Goal: Task Accomplishment & Management: Complete application form

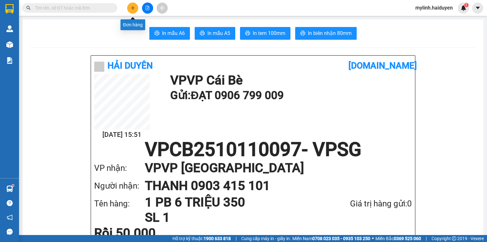
click at [128, 8] on button at bounding box center [132, 8] width 11 height 11
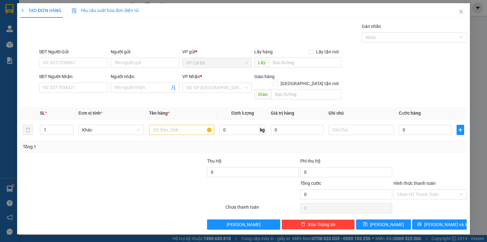
click at [130, 9] on span "Yêu cầu xuất hóa đơn điện tử" at bounding box center [105, 10] width 67 height 5
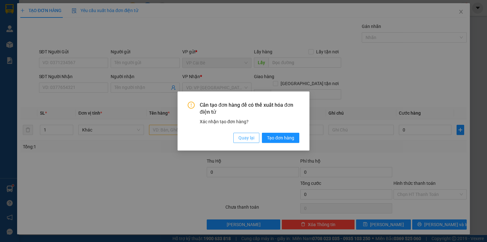
drag, startPoint x: 247, startPoint y: 140, endPoint x: 148, endPoint y: 99, distance: 108.1
click at [246, 140] on span "Quay lại" at bounding box center [247, 137] width 16 height 7
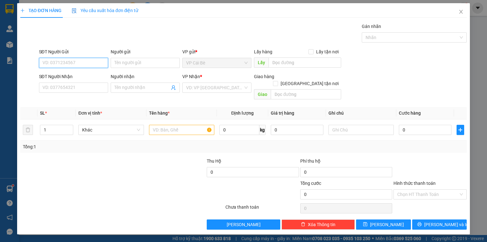
click at [84, 65] on input "SĐT Người Gửi" at bounding box center [73, 63] width 69 height 10
click at [83, 66] on input "919" at bounding box center [73, 63] width 69 height 10
click at [89, 85] on div "0968634919 - BÉ" at bounding box center [74, 85] width 62 height 7
type input "0968634919"
type input "BÉ"
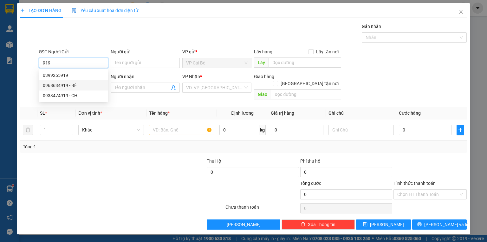
type input "0909237527"
type input "ĐOÀN 1,2/KG"
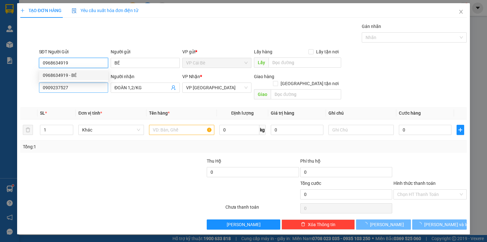
type input "30.000"
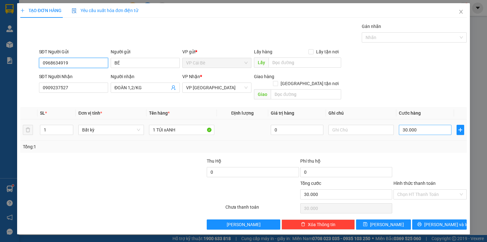
type input "0968634919"
click at [442, 125] on input "30.000" at bounding box center [425, 130] width 53 height 10
type input "2"
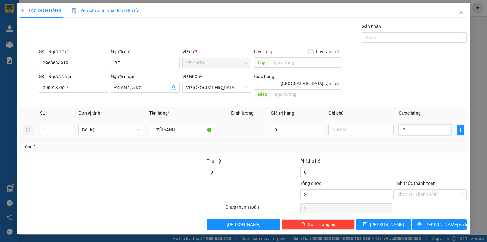
type input "20"
type input "20.000"
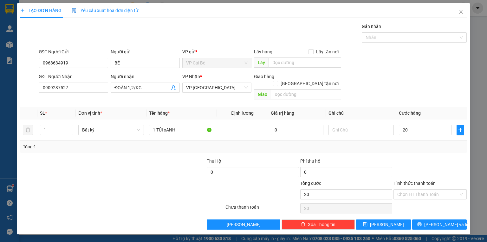
type input "20.000"
click at [441, 169] on div at bounding box center [430, 168] width 75 height 22
click at [439, 221] on span "[PERSON_NAME] và In" at bounding box center [446, 224] width 44 height 7
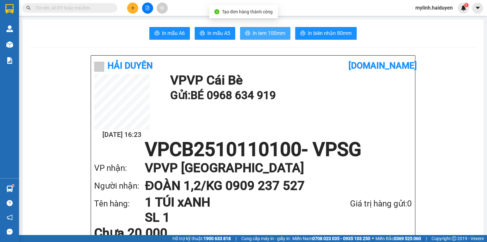
click at [263, 35] on span "In tem 100mm" at bounding box center [269, 33] width 33 height 8
click at [100, 5] on input "text" at bounding box center [72, 7] width 75 height 7
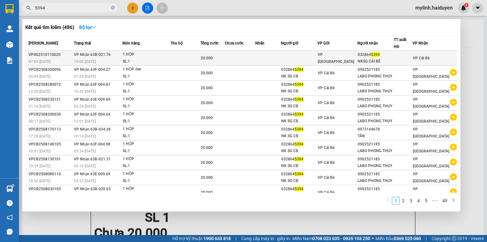
type input "5394"
click at [224, 62] on td "20.000" at bounding box center [212, 58] width 24 height 15
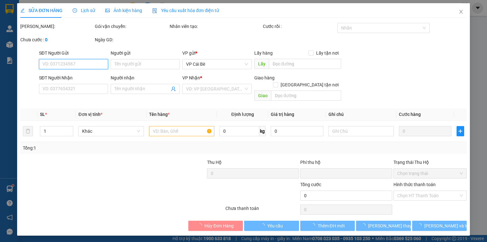
type input "0328645394"
type input "NKSG CÁI BÈ"
type input "0"
type input "20.000"
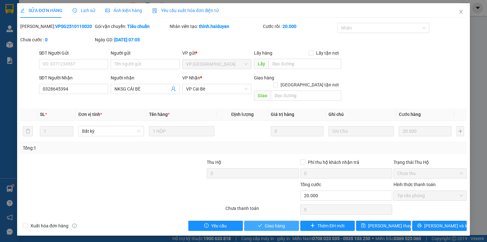
click at [289, 220] on button "Giao hàng" at bounding box center [271, 225] width 55 height 10
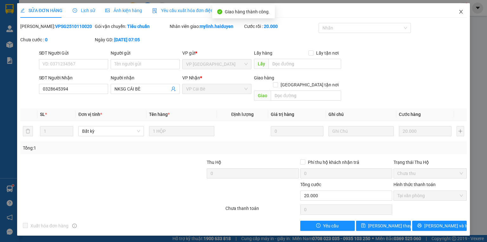
click at [461, 10] on icon "close" at bounding box center [461, 11] width 5 height 5
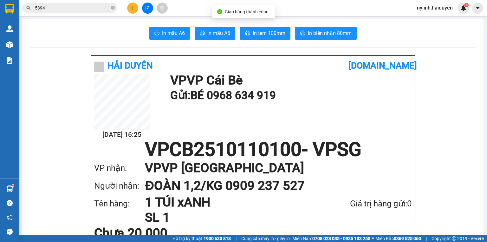
click at [102, 9] on input "5394" at bounding box center [72, 7] width 75 height 7
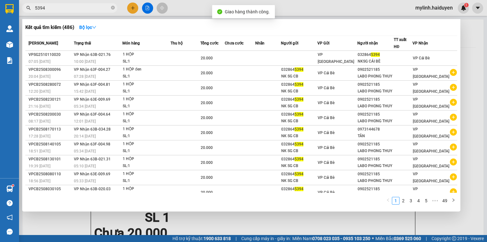
click at [102, 9] on input "5394" at bounding box center [72, 7] width 75 height 7
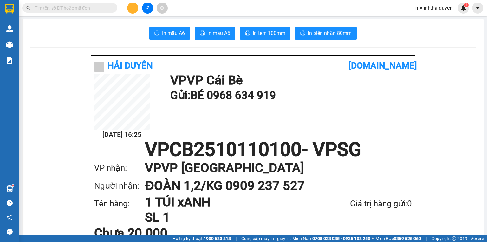
click at [78, 7] on input "text" at bounding box center [72, 7] width 75 height 7
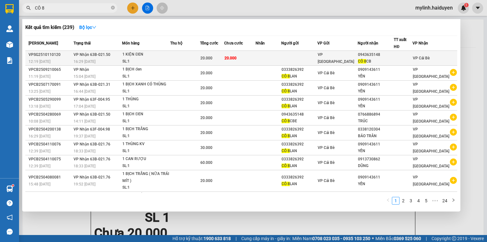
type input "CÔ 8"
click at [136, 56] on div "1 KIỆN ĐEN" at bounding box center [146, 54] width 48 height 7
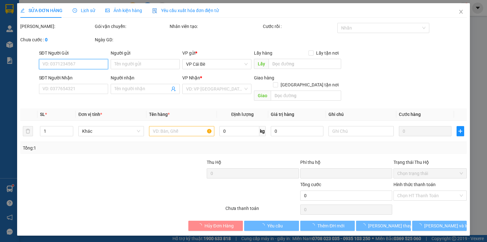
type input "0943635148"
type input "CÔ 8 CB"
type input "0"
type input "20.000"
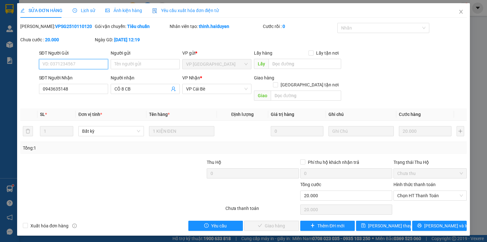
drag, startPoint x: 417, startPoint y: 189, endPoint x: 417, endPoint y: 196, distance: 7.4
click at [417, 191] on span "Chọn HT Thanh Toán" at bounding box center [430, 196] width 66 height 10
click at [413, 206] on div "Total Paid Fee 0 Total UnPaid Fee 20.000 Cash Collection Total Fee Mã ĐH: VPSG2…" at bounding box center [243, 127] width 447 height 208
click at [420, 191] on span "Chọn HT Thanh Toán" at bounding box center [430, 196] width 66 height 10
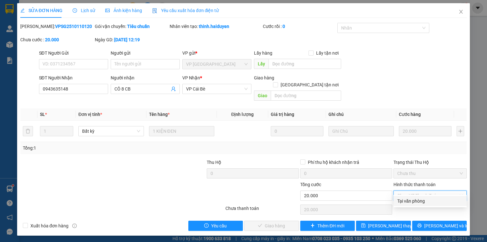
click at [415, 202] on div "Tại văn phòng" at bounding box center [430, 200] width 66 height 7
type input "0"
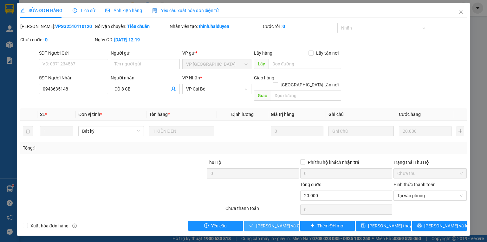
click at [276, 222] on span "[PERSON_NAME] và [PERSON_NAME] hàng" at bounding box center [286, 225] width 61 height 7
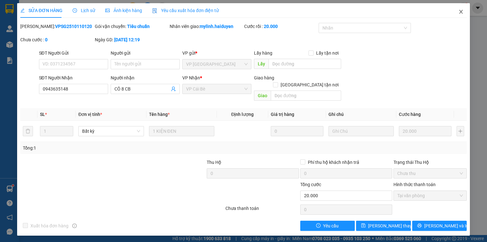
click at [466, 11] on span "Close" at bounding box center [461, 12] width 18 height 18
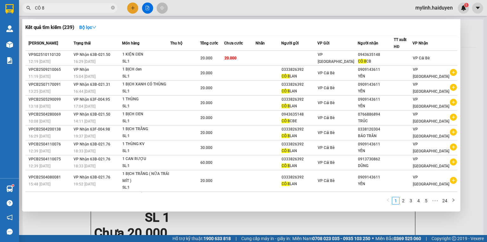
click at [98, 4] on input "CÔ 8" at bounding box center [72, 7] width 75 height 7
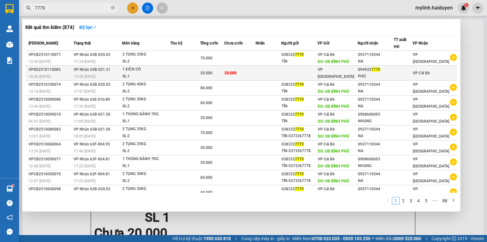
type input "7779"
click at [332, 69] on div "VP [GEOGRAPHIC_DATA]" at bounding box center [337, 73] width 39 height 14
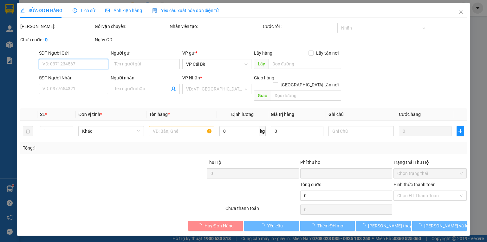
type input "0949327779"
type input "PHÚ"
type input "0"
type input "20.000"
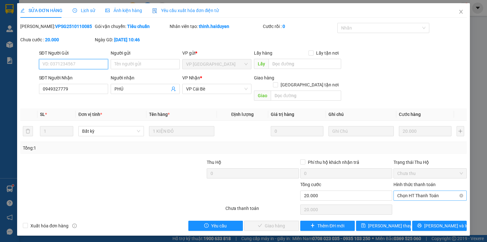
click at [402, 191] on span "Chọn HT Thanh Toán" at bounding box center [430, 196] width 66 height 10
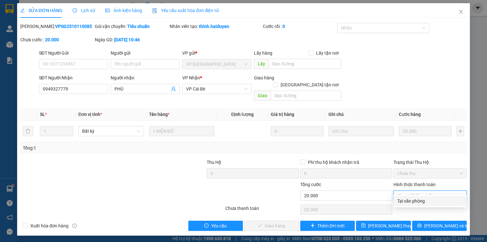
drag, startPoint x: 406, startPoint y: 198, endPoint x: 339, endPoint y: 211, distance: 68.8
click at [406, 198] on div "Tại văn phòng" at bounding box center [430, 200] width 66 height 7
type input "0"
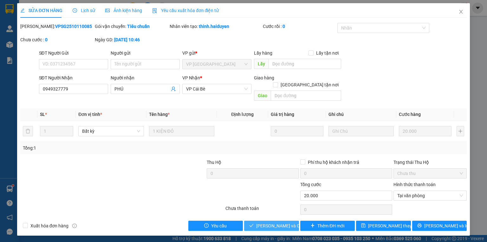
click at [283, 222] on span "[PERSON_NAME] và [PERSON_NAME] hàng" at bounding box center [286, 225] width 61 height 7
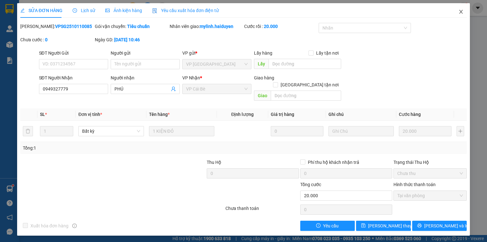
click at [461, 13] on icon "close" at bounding box center [461, 11] width 5 height 5
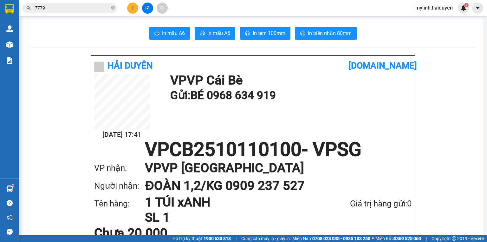
click at [101, 8] on input "7779" at bounding box center [72, 7] width 75 height 7
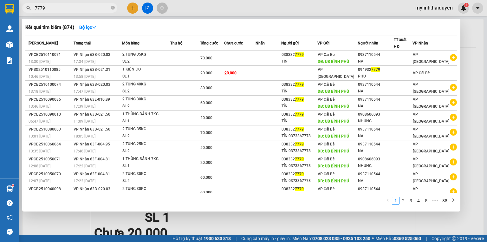
drag, startPoint x: 101, startPoint y: 8, endPoint x: 65, endPoint y: 13, distance: 36.9
click at [100, 8] on input "7779" at bounding box center [72, 7] width 75 height 7
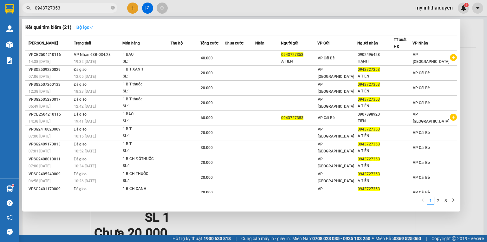
type input "0943727353"
click at [83, 29] on strong "Bộ lọc" at bounding box center [84, 27] width 17 height 5
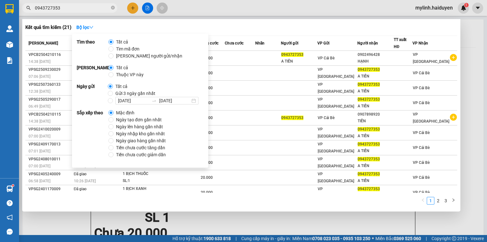
drag, startPoint x: 113, startPoint y: 93, endPoint x: 150, endPoint y: 72, distance: 42.0
click at [113, 93] on span "Gửi 3 ngày gần nhất" at bounding box center [135, 93] width 45 height 7
click at [113, 93] on input "Gửi 3 ngày gần nhất" at bounding box center [110, 93] width 5 height 5
radio input "true"
radio input "false"
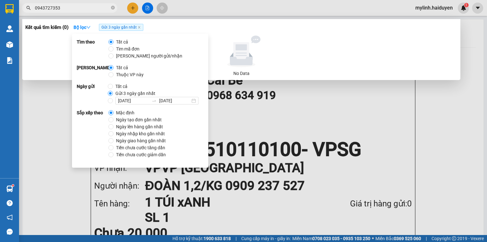
click at [100, 14] on div at bounding box center [243, 121] width 487 height 242
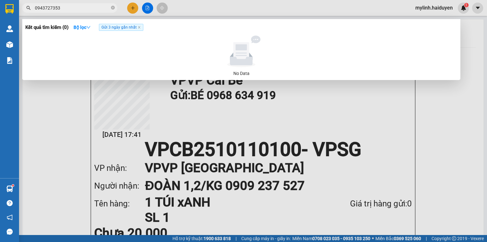
click at [99, 10] on input "0943727353" at bounding box center [72, 7] width 75 height 7
type input "7353"
click at [87, 6] on input "7353" at bounding box center [72, 7] width 75 height 7
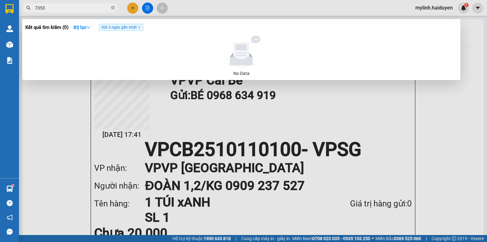
click at [87, 6] on input "7353" at bounding box center [72, 7] width 75 height 7
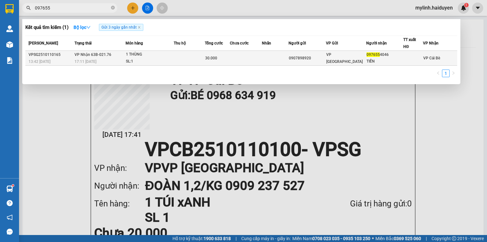
type input "097655"
click at [79, 59] on span "17:11 [DATE]" at bounding box center [86, 61] width 22 height 4
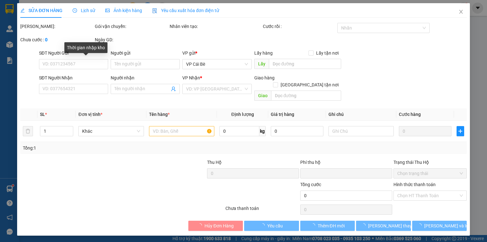
type input "0907898920"
type input "0976554046"
type input "TIẾN"
type input "0"
type input "30.000"
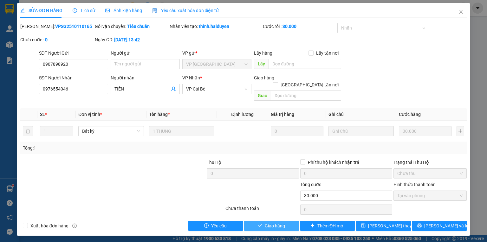
drag, startPoint x: 284, startPoint y: 218, endPoint x: 302, endPoint y: 213, distance: 19.0
click at [284, 222] on span "Giao hàng" at bounding box center [275, 225] width 20 height 7
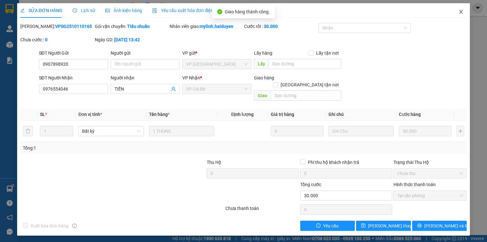
click at [463, 15] on span "Close" at bounding box center [461, 12] width 18 height 18
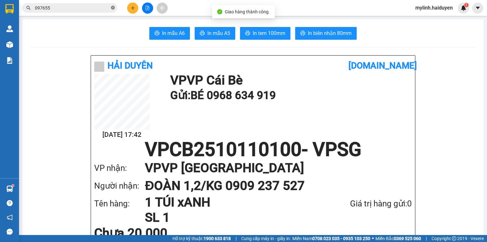
click at [114, 9] on icon "close-circle" at bounding box center [113, 8] width 4 height 4
click at [97, 3] on span at bounding box center [69, 8] width 95 height 10
click at [98, 7] on input "text" at bounding box center [72, 7] width 75 height 7
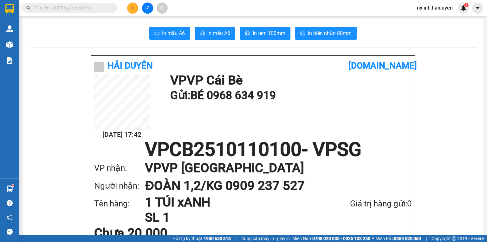
click at [101, 9] on input "text" at bounding box center [72, 7] width 75 height 7
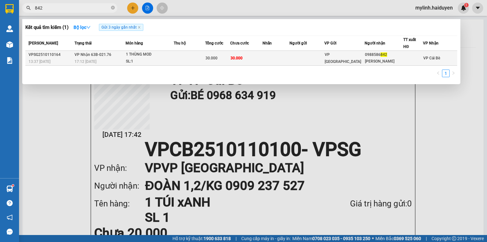
type input "842"
click at [112, 55] on td "VP Nhận 63B-021.76 17:12 - 11/10" at bounding box center [99, 58] width 53 height 15
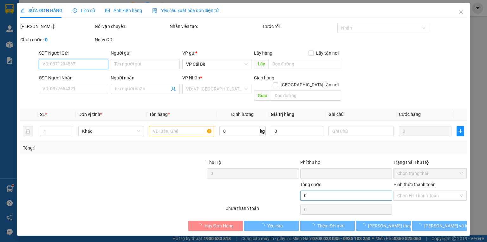
type input "0988586842"
type input "BẢO NGỌC"
type input "0"
type input "30.000"
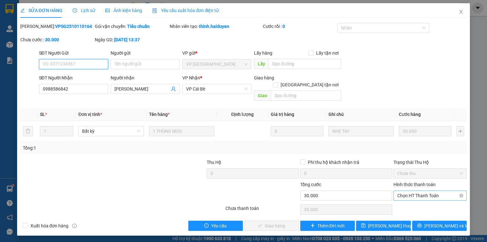
click at [402, 191] on span "Chọn HT Thanh Toán" at bounding box center [430, 196] width 66 height 10
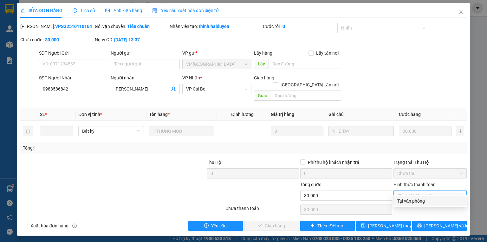
drag, startPoint x: 405, startPoint y: 200, endPoint x: 401, endPoint y: 200, distance: 4.1
click at [405, 200] on div "Tại văn phòng" at bounding box center [430, 200] width 66 height 7
type input "0"
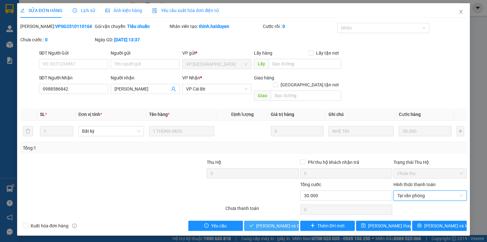
click at [270, 222] on span "[PERSON_NAME] và [PERSON_NAME] hàng" at bounding box center [286, 225] width 61 height 7
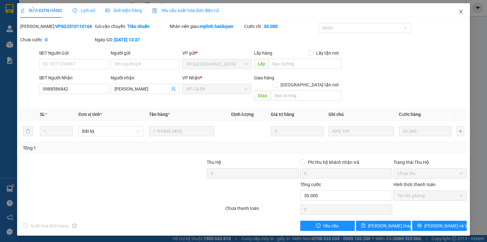
click at [463, 16] on span "Close" at bounding box center [461, 12] width 18 height 18
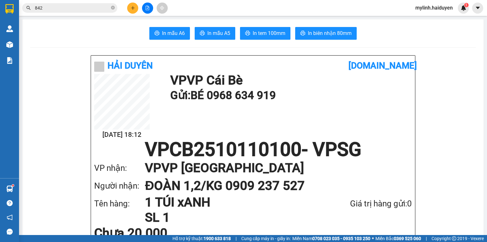
click at [75, 4] on span "842" at bounding box center [69, 8] width 95 height 10
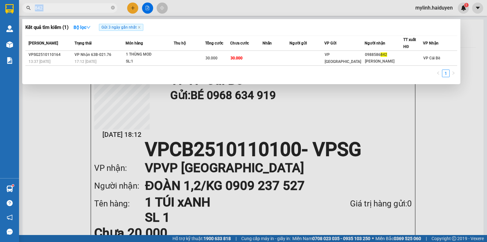
click at [75, 4] on span "842" at bounding box center [69, 8] width 95 height 10
click at [115, 8] on span "842" at bounding box center [69, 8] width 95 height 10
click at [111, 8] on icon "close-circle" at bounding box center [113, 8] width 4 height 4
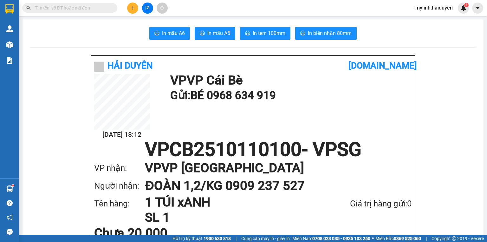
click at [103, 8] on input "text" at bounding box center [72, 7] width 75 height 7
click at [129, 7] on button at bounding box center [132, 8] width 11 height 11
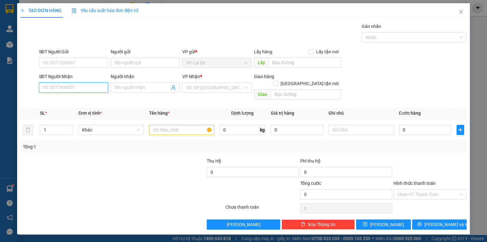
click at [81, 92] on input "SĐT Người Nhận" at bounding box center [73, 87] width 69 height 10
click at [81, 90] on input "SĐT Người Nhận" at bounding box center [73, 87] width 69 height 10
click at [84, 87] on input "0393275941" at bounding box center [73, 87] width 69 height 10
type input "0393275941"
click at [129, 88] on input "Người nhận" at bounding box center [142, 87] width 55 height 7
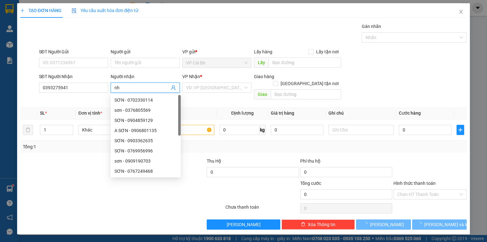
type input "n"
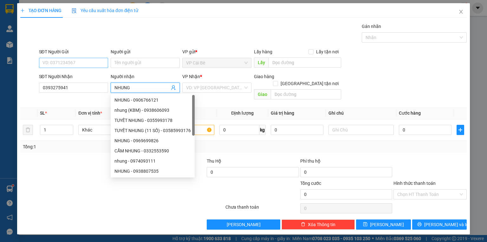
type input "NHUNG"
click at [93, 61] on input "SĐT Người Gửi" at bounding box center [73, 63] width 69 height 10
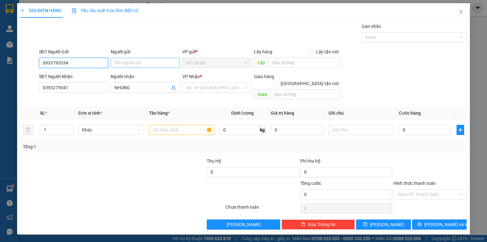
type input "0933793334"
click at [123, 61] on input "Người gửi" at bounding box center [145, 63] width 69 height 10
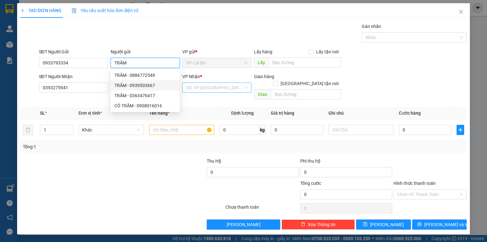
type input "TRĂM"
click at [214, 90] on input "search" at bounding box center [214, 88] width 57 height 10
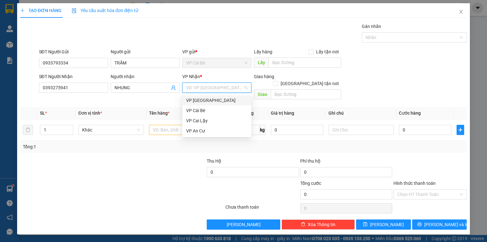
click at [212, 102] on div "VP [GEOGRAPHIC_DATA]" at bounding box center [217, 100] width 62 height 7
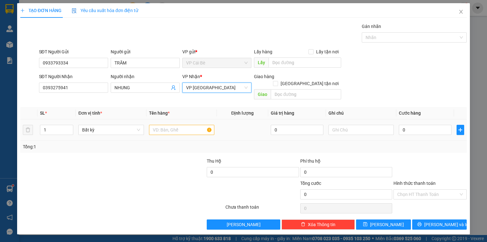
click at [189, 123] on div at bounding box center [181, 129] width 65 height 13
click at [189, 125] on input "text" at bounding box center [181, 130] width 65 height 10
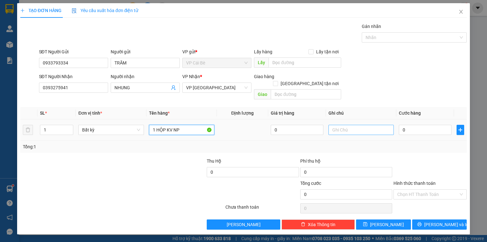
type input "1 HỘP KV NP"
click at [356, 125] on input "text" at bounding box center [361, 130] width 65 height 10
type input "KHÔNG ĐỒNG KIỂM"
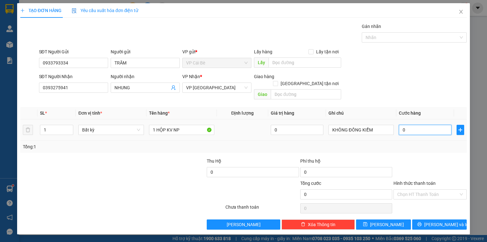
click at [414, 125] on input "0" at bounding box center [425, 130] width 53 height 10
type input "2"
type input "20"
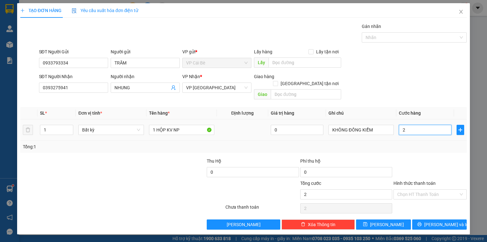
type input "20"
type input "20.000"
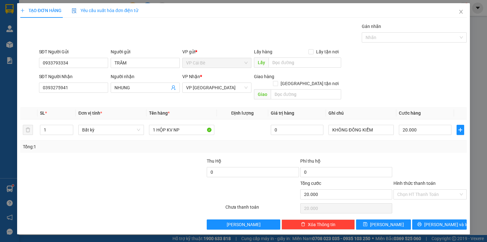
click at [420, 145] on div "Tổng: 1" at bounding box center [243, 147] width 447 height 12
drag, startPoint x: 434, startPoint y: 215, endPoint x: 437, endPoint y: 205, distance: 10.9
click at [435, 221] on span "[PERSON_NAME] và In" at bounding box center [446, 224] width 44 height 7
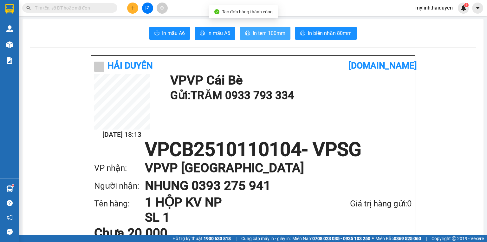
click at [279, 35] on span "In tem 100mm" at bounding box center [269, 33] width 33 height 8
click at [84, 8] on input "text" at bounding box center [72, 7] width 75 height 7
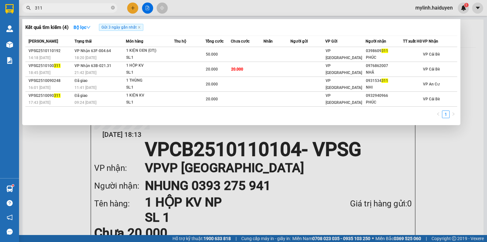
click at [79, 9] on input "311" at bounding box center [72, 7] width 75 height 7
paste input "VPSG2510110217"
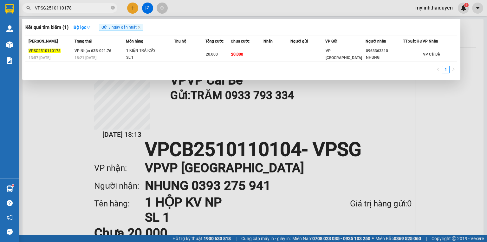
type input "VPSG2510110178"
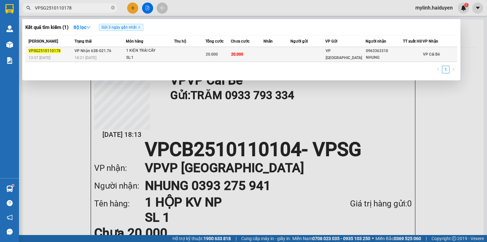
click at [310, 62] on td at bounding box center [308, 54] width 35 height 15
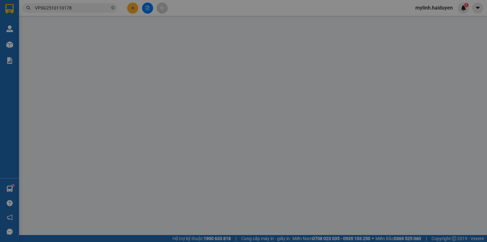
type input "0963363310"
type input "NHUNG"
type input "0"
type input "20.000"
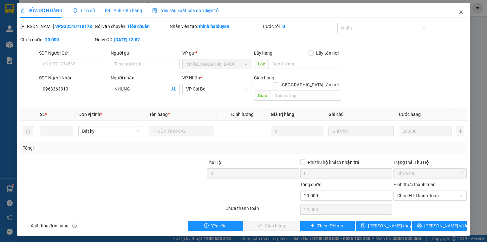
click at [462, 14] on icon "close" at bounding box center [461, 11] width 5 height 5
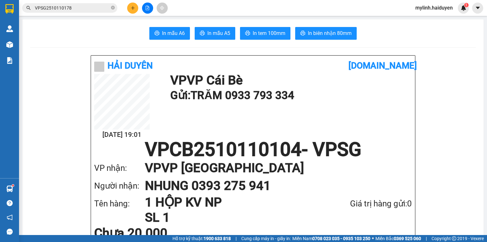
click at [96, 2] on div "Kết quả tìm kiếm ( 1 ) Bộ lọc Gửi 3 ngày gần nhất Mã ĐH Trạng thái Món hàng Thu…" at bounding box center [243, 8] width 487 height 16
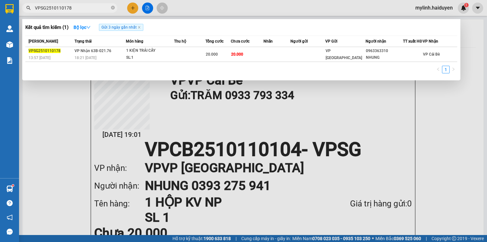
click at [105, 7] on input "VPSG2510110178" at bounding box center [72, 7] width 75 height 7
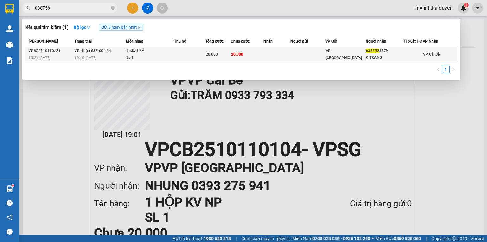
type input "038758"
click at [343, 55] on span "VP [GEOGRAPHIC_DATA]" at bounding box center [344, 54] width 36 height 11
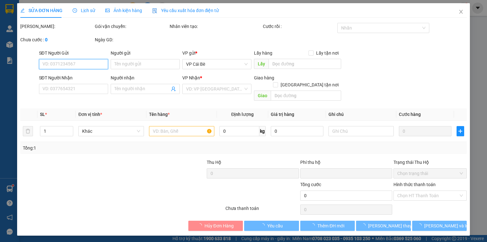
type input "0387583879"
type input "C TRANG"
type input "0"
type input "20.000"
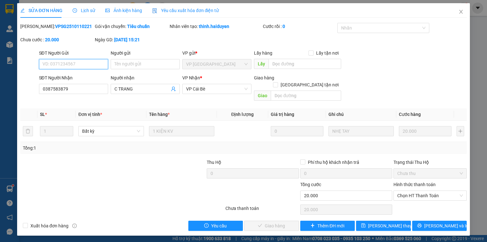
drag, startPoint x: 425, startPoint y: 189, endPoint x: 423, endPoint y: 194, distance: 5.7
click at [425, 191] on span "Chọn HT Thanh Toán" at bounding box center [430, 196] width 66 height 10
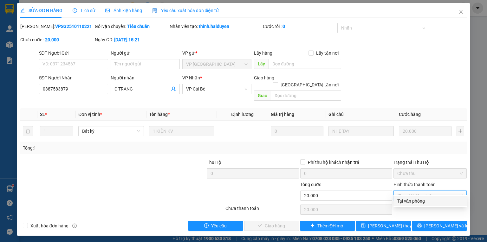
click at [423, 197] on div "Tại văn phòng" at bounding box center [430, 201] width 73 height 10
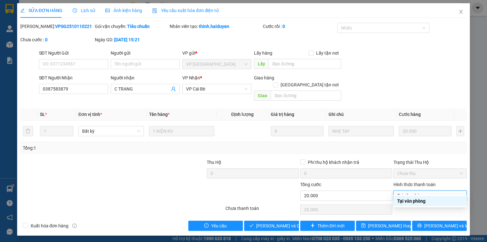
type input "0"
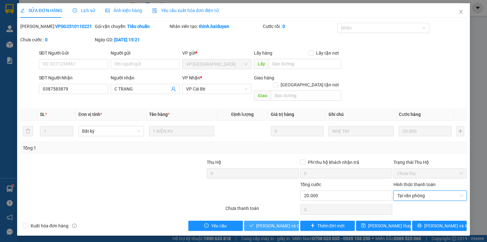
click at [281, 222] on span "[PERSON_NAME] và [PERSON_NAME] hàng" at bounding box center [286, 225] width 61 height 7
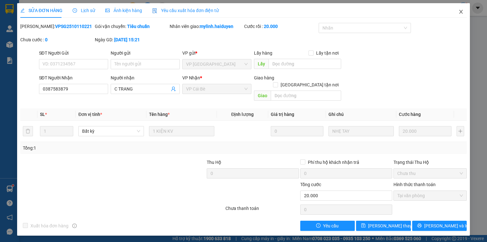
click at [464, 13] on span "Close" at bounding box center [461, 12] width 18 height 18
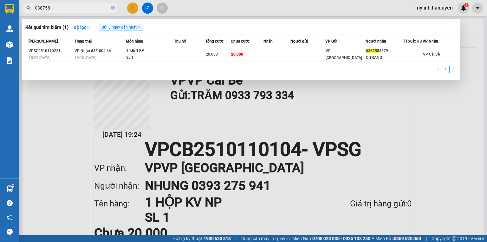
click at [115, 9] on span "038758" at bounding box center [69, 8] width 95 height 10
click at [114, 8] on icon "close-circle" at bounding box center [113, 8] width 4 height 4
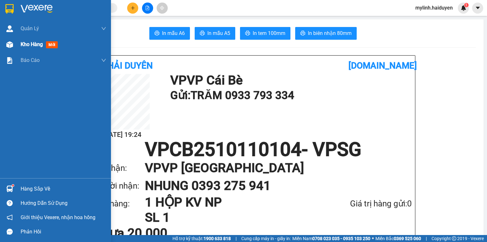
drag, startPoint x: 38, startPoint y: 45, endPoint x: 40, endPoint y: 37, distance: 8.2
click at [39, 45] on span "Kho hàng" at bounding box center [32, 44] width 22 height 6
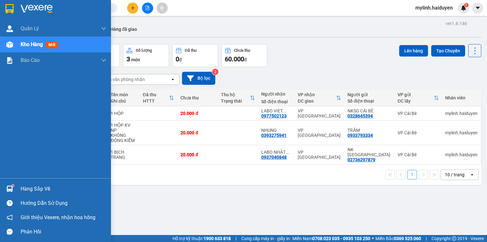
click at [25, 44] on span "Kho hàng" at bounding box center [32, 44] width 22 height 6
click at [36, 192] on div "Hàng sắp về" at bounding box center [64, 189] width 86 height 10
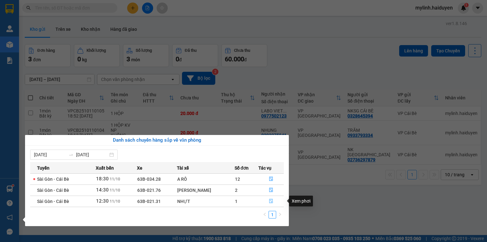
click at [272, 199] on icon "file-done" at bounding box center [271, 201] width 4 height 4
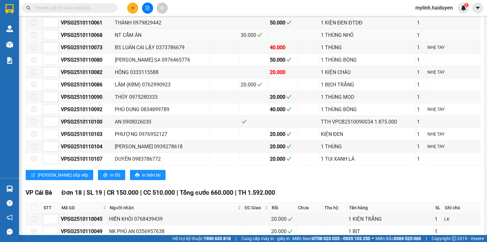
scroll to position [305, 0]
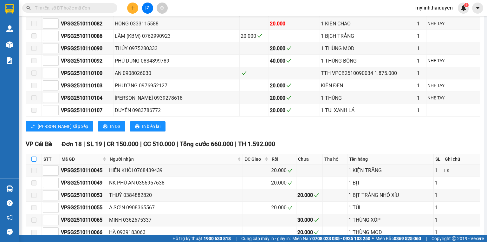
click at [34, 161] on input "checkbox" at bounding box center [33, 158] width 5 height 5
checkbox input "true"
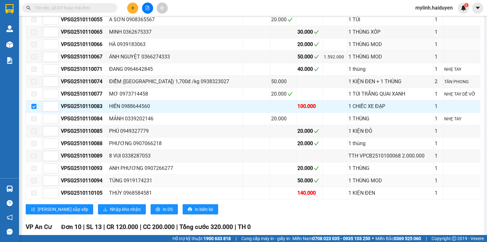
scroll to position [508, 0]
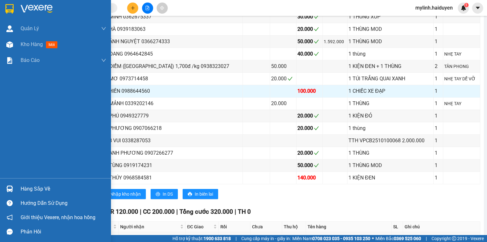
drag, startPoint x: 36, startPoint y: 187, endPoint x: 26, endPoint y: 189, distance: 9.4
click at [36, 187] on div "Hàng sắp về" at bounding box center [64, 189] width 86 height 10
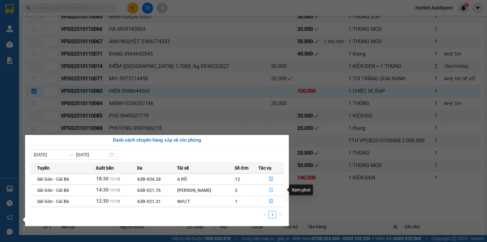
click at [271, 190] on icon "file-done" at bounding box center [271, 189] width 4 height 4
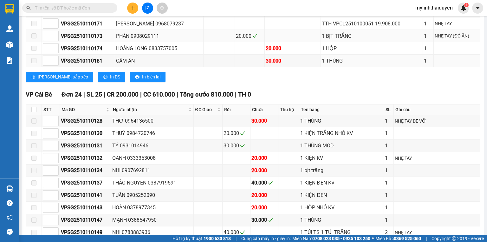
scroll to position [280, 0]
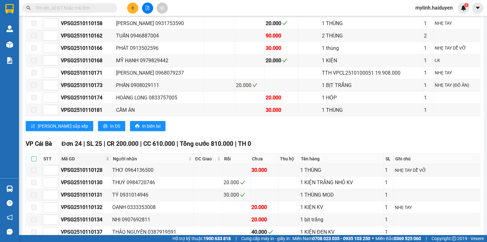
drag, startPoint x: 33, startPoint y: 162, endPoint x: 68, endPoint y: 156, distance: 35.5
click at [34, 161] on input "checkbox" at bounding box center [33, 158] width 5 height 5
checkbox input "true"
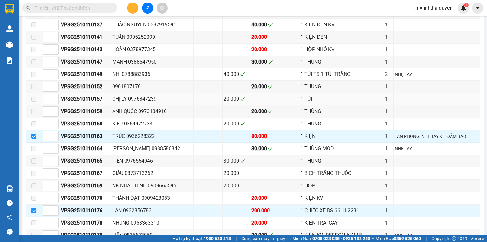
scroll to position [559, 0]
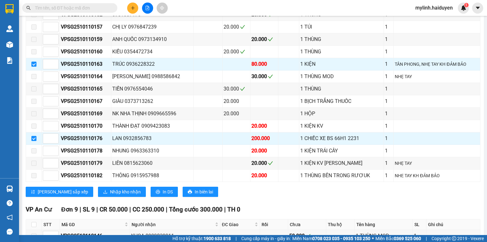
drag, startPoint x: 96, startPoint y: 13, endPoint x: 117, endPoint y: 5, distance: 22.4
click at [96, 13] on div "Kết quả tìm kiếm ( 1 ) Bộ lọc Gửi 3 ngày gần nhất Mã ĐH Trạng thái Món hàng Thu…" at bounding box center [62, 8] width 124 height 11
click at [132, 8] on icon "plus" at bounding box center [133, 8] width 4 height 4
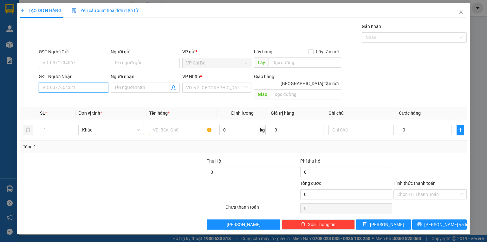
click at [91, 86] on input "SĐT Người Nhận" at bounding box center [73, 87] width 69 height 10
type input "0964007374"
click at [127, 88] on input "Người nhận" at bounding box center [142, 87] width 55 height 7
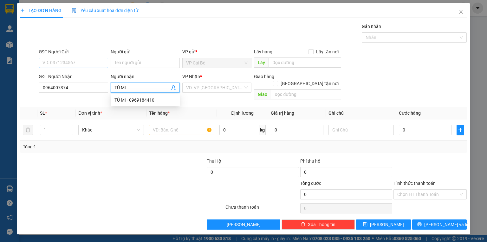
type input "TÚ MI"
click at [102, 65] on input "SĐT Người Gửi" at bounding box center [73, 63] width 69 height 10
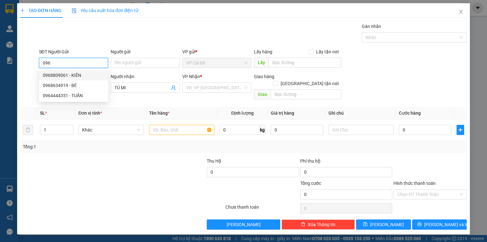
type input "096"
click at [133, 41] on div "Gói vận chuyển * Tiêu chuẩn Gán nhãn Nhãn" at bounding box center [253, 34] width 431 height 22
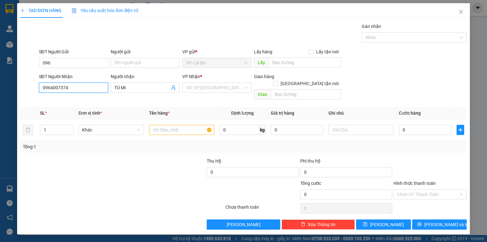
click at [95, 89] on input "0964007374" at bounding box center [73, 87] width 69 height 10
click at [101, 63] on input "096" at bounding box center [73, 63] width 69 height 10
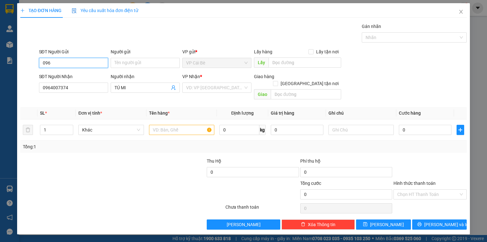
click at [101, 63] on input "096" at bounding box center [73, 63] width 69 height 10
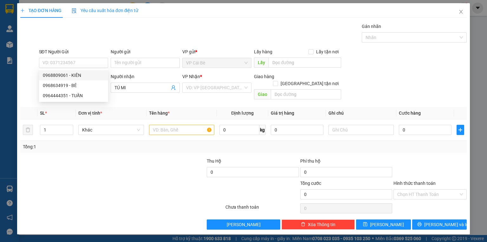
click at [138, 10] on span "Yêu cầu xuất hóa đơn điện tử" at bounding box center [105, 10] width 67 height 5
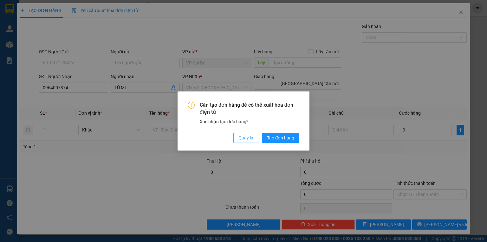
click at [254, 139] on span "Quay lại" at bounding box center [247, 137] width 16 height 7
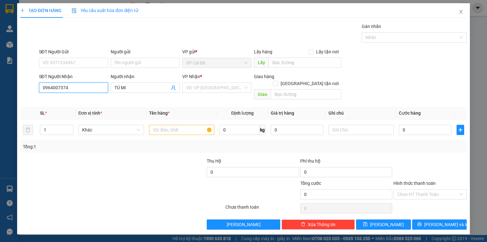
click at [103, 91] on input "0964007374" at bounding box center [73, 87] width 69 height 10
click at [97, 61] on input "SĐT Người Gửi" at bounding box center [73, 63] width 69 height 10
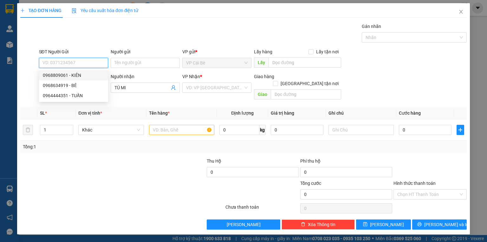
paste input "0964007374"
type input "0964007374"
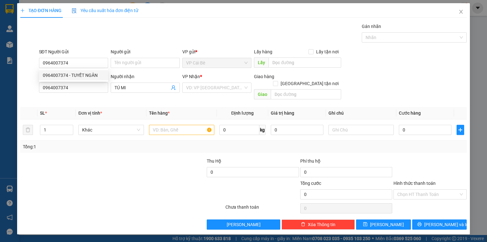
click at [110, 43] on div "Gói vận chuyển * Tiêu chuẩn Gán nhãn Nhãn" at bounding box center [253, 34] width 431 height 22
click at [133, 61] on input "Người gửi" at bounding box center [145, 63] width 69 height 10
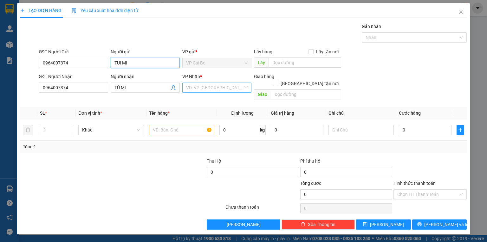
type input "TUI MI"
click at [187, 88] on input "search" at bounding box center [214, 88] width 57 height 10
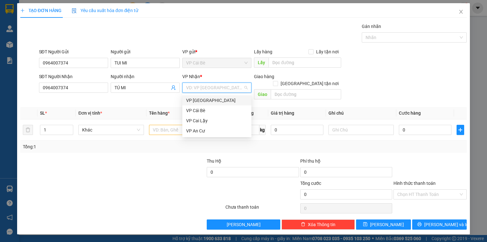
click at [204, 101] on div "VP [GEOGRAPHIC_DATA]" at bounding box center [217, 100] width 62 height 7
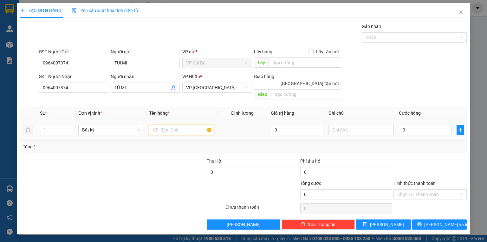
click at [181, 125] on input "text" at bounding box center [181, 130] width 65 height 10
click at [69, 129] on span "Decrease Value" at bounding box center [69, 132] width 7 height 6
type input "3 THÙNG"
click at [69, 127] on icon "up" at bounding box center [70, 128] width 2 height 2
type input "3"
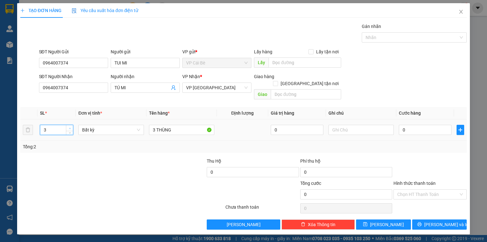
click at [69, 127] on icon "up" at bounding box center [70, 128] width 2 height 2
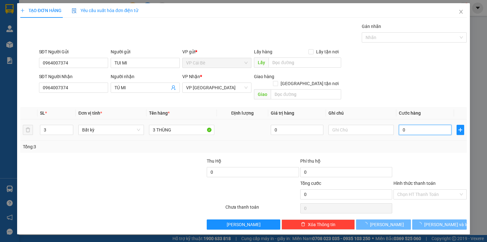
click at [438, 125] on input "0" at bounding box center [425, 130] width 53 height 10
type input "6"
type input "60"
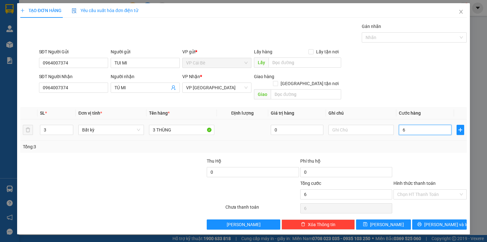
type input "60"
type input "60.000"
click at [444, 189] on input "Hình thức thanh toán" at bounding box center [427, 194] width 61 height 10
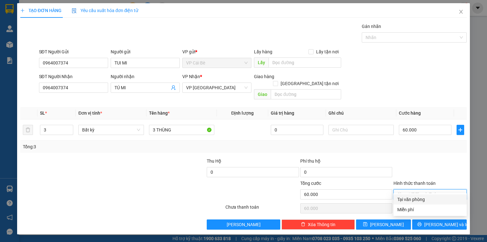
click at [438, 201] on div "Tại văn phòng" at bounding box center [430, 199] width 66 height 7
type input "0"
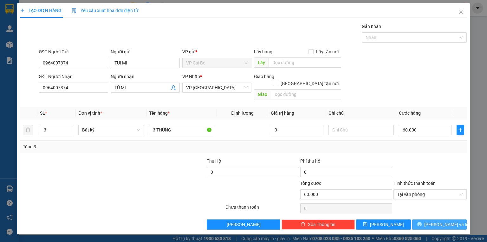
click at [445, 221] on span "[PERSON_NAME] và In" at bounding box center [446, 224] width 44 height 7
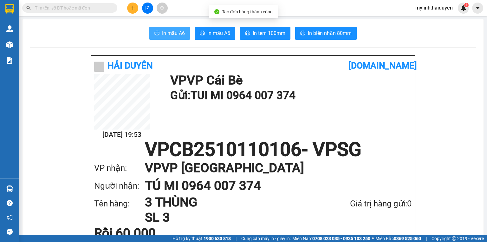
click at [180, 36] on span "In mẫu A6" at bounding box center [173, 33] width 23 height 8
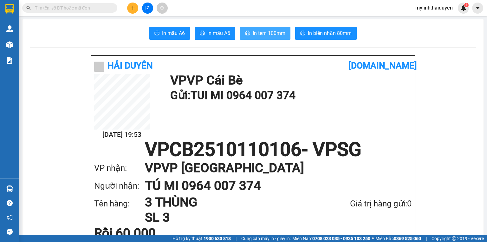
click at [282, 33] on span "In tem 100mm" at bounding box center [269, 33] width 33 height 8
click at [92, 13] on div "Kết quả tìm kiếm ( 1 ) Bộ lọc Gửi 3 ngày gần nhất Mã ĐH Trạng thái Món hàng Thu…" at bounding box center [62, 8] width 124 height 11
click at [91, 9] on input "text" at bounding box center [72, 7] width 75 height 7
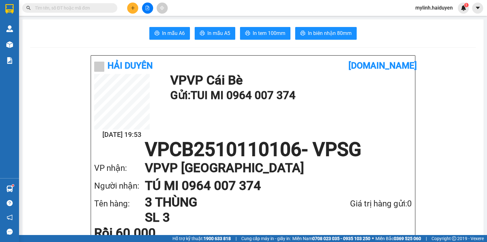
click at [91, 9] on input "text" at bounding box center [72, 7] width 75 height 7
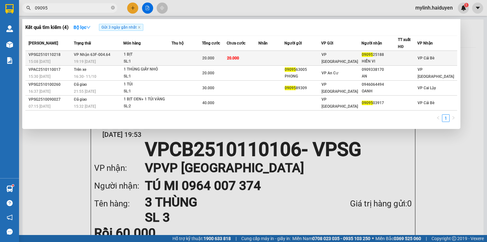
type input "09095"
click at [195, 55] on td at bounding box center [187, 58] width 30 height 15
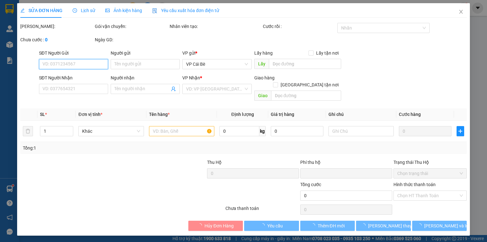
type input "0909525188"
type input "HIỂN VI"
type input "0"
type input "20.000"
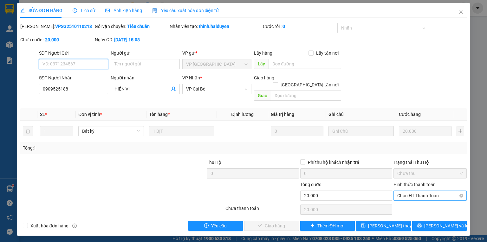
click at [434, 191] on span "Chọn HT Thanh Toán" at bounding box center [430, 196] width 66 height 10
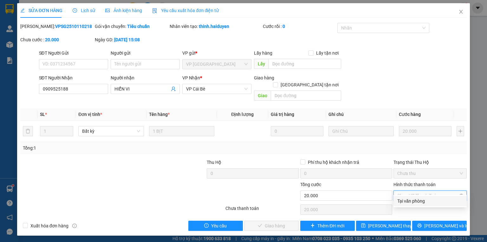
click at [432, 201] on div "Tại văn phòng" at bounding box center [430, 200] width 66 height 7
type input "0"
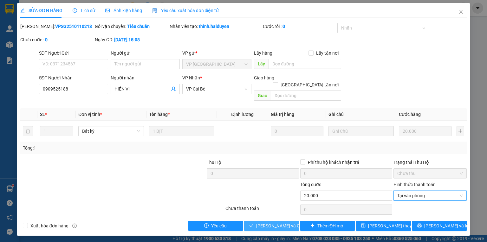
click at [273, 222] on span "[PERSON_NAME] và [PERSON_NAME] hàng" at bounding box center [286, 225] width 61 height 7
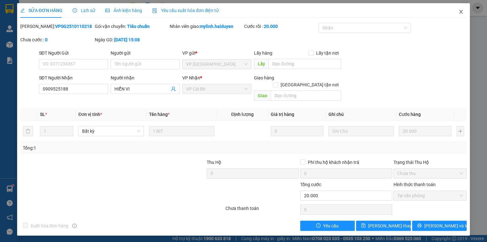
click at [464, 13] on span "Close" at bounding box center [461, 12] width 18 height 18
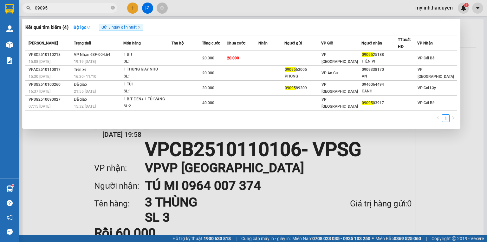
click at [95, 8] on input "09095" at bounding box center [72, 7] width 75 height 7
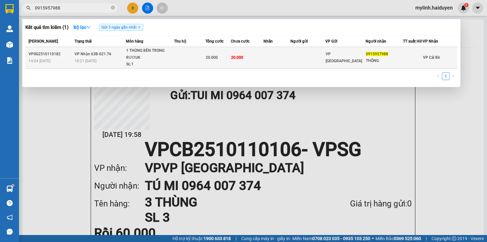
type input "0915957988"
click at [171, 59] on div "1 THÙNG BÊN TRONG RƯƠUK" at bounding box center [150, 54] width 48 height 14
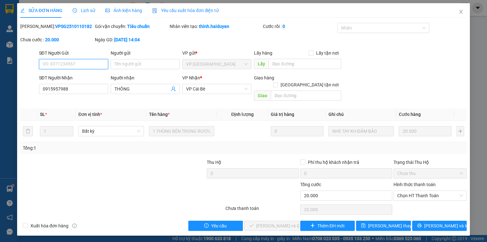
type input "0915957988"
type input "THÔNG"
type input "0"
type input "20.000"
click at [407, 191] on span "Chọn HT Thanh Toán" at bounding box center [430, 196] width 66 height 10
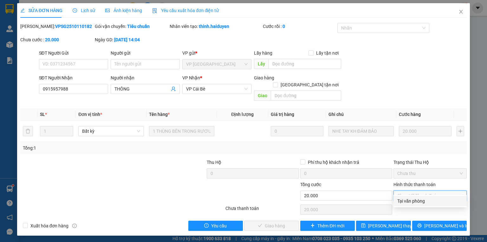
click at [412, 198] on div "Tại văn phòng" at bounding box center [430, 200] width 66 height 7
type input "0"
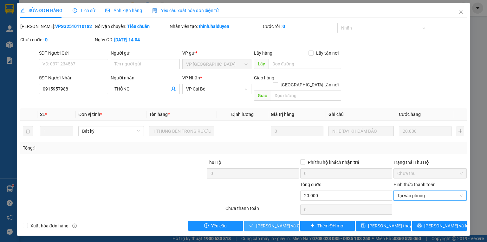
click at [261, 222] on span "[PERSON_NAME] và [PERSON_NAME] hàng" at bounding box center [286, 225] width 61 height 7
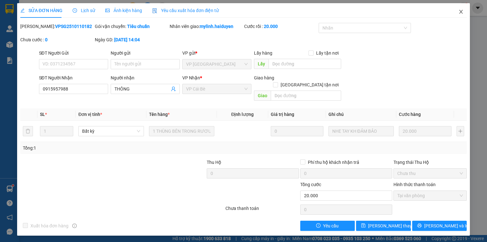
click at [463, 13] on icon "close" at bounding box center [461, 11] width 5 height 5
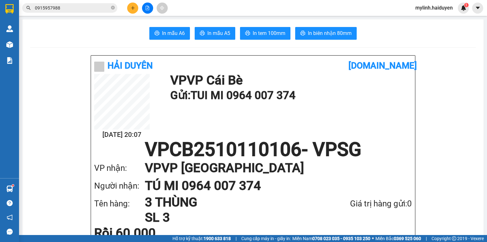
click at [84, 8] on input "0915957988" at bounding box center [72, 7] width 75 height 7
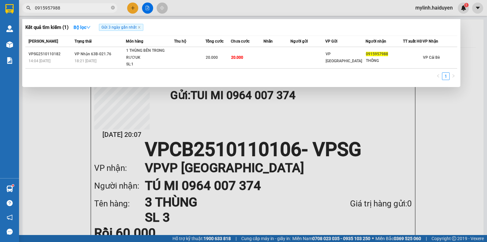
click at [84, 8] on input "0915957988" at bounding box center [72, 7] width 75 height 7
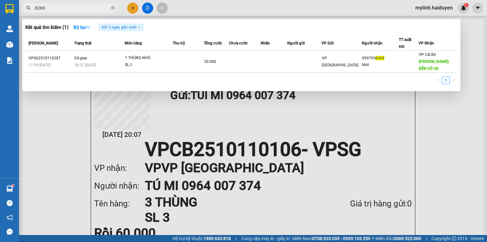
click at [106, 6] on input "6260" at bounding box center [72, 7] width 75 height 7
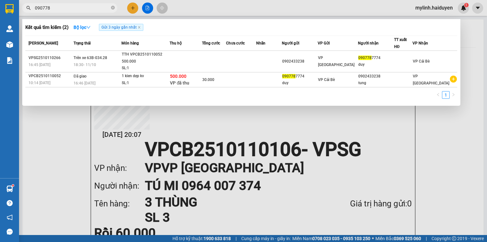
type input "090778"
click at [111, 8] on icon "close-circle" at bounding box center [113, 8] width 4 height 4
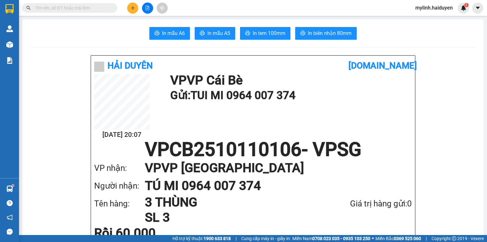
click at [85, 6] on input "text" at bounding box center [72, 7] width 75 height 7
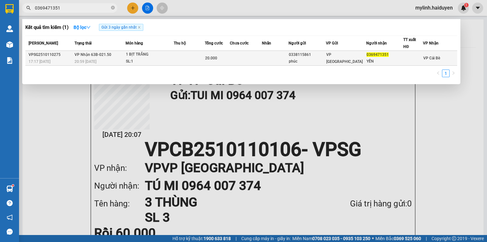
type input "0369471351"
click at [165, 58] on div "SL: 1" at bounding box center [150, 61] width 48 height 7
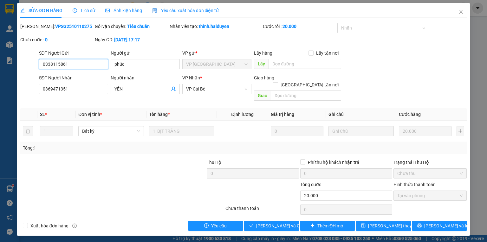
type input "0338115861"
type input "phúc"
type input "0369471351"
type input "YẾN"
type input "0"
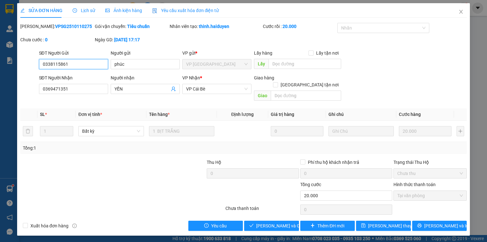
type input "20.000"
click at [280, 222] on span "Giao hàng" at bounding box center [275, 225] width 20 height 7
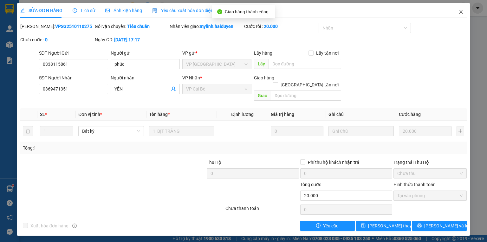
click at [461, 10] on icon "close" at bounding box center [461, 11] width 5 height 5
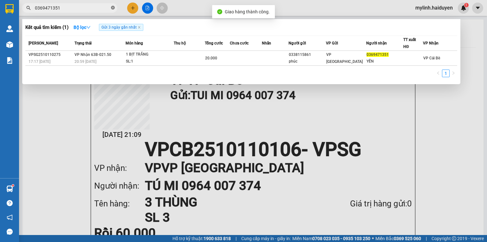
click at [111, 8] on icon "close-circle" at bounding box center [113, 8] width 4 height 4
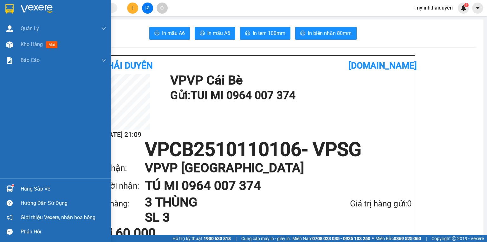
click at [20, 188] on div "Hàng sắp về" at bounding box center [55, 188] width 111 height 14
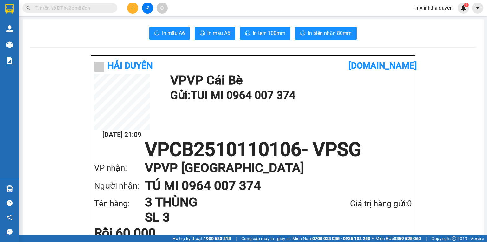
click at [103, 9] on section "Kết quả tìm kiếm ( 1 ) Bộ lọc Gửi 3 ngày gần nhất Mã ĐH Trạng thái Món hàng Thu…" at bounding box center [243, 121] width 487 height 242
click at [134, 7] on icon "plus" at bounding box center [133, 8] width 4 height 4
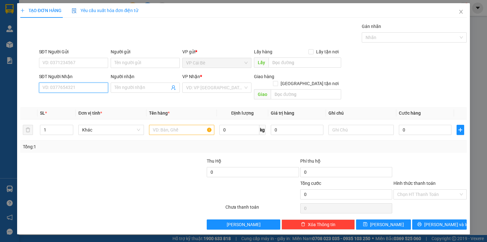
click at [103, 91] on input "SĐT Người Nhận" at bounding box center [73, 87] width 69 height 10
click at [97, 100] on div "0939479703" at bounding box center [74, 99] width 62 height 7
type input "0939479703"
type input "20.000"
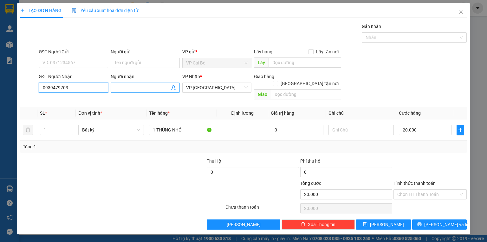
type input "0939479703"
click at [132, 83] on span at bounding box center [145, 87] width 69 height 10
click at [134, 87] on input "HI" at bounding box center [142, 87] width 55 height 7
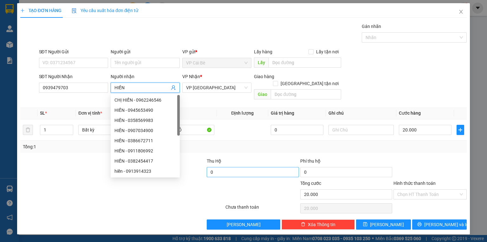
type input "HIỀN"
click at [238, 167] on input "0" at bounding box center [253, 172] width 92 height 10
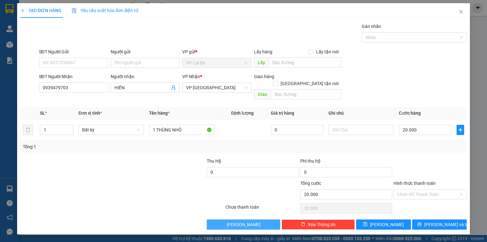
click at [230, 219] on button "Lưu nháp" at bounding box center [243, 224] width 73 height 10
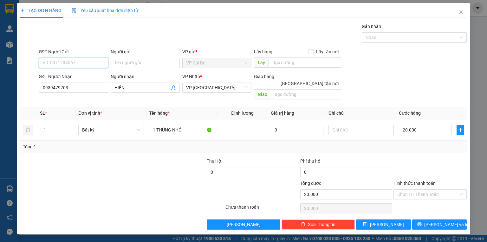
click at [92, 61] on input "SĐT Người Gửi" at bounding box center [73, 63] width 69 height 10
type input "0768439439"
click at [91, 74] on div "0768439439 - HIỀN KHÔI" at bounding box center [74, 75] width 62 height 7
type input "HIỀN KHÔI"
type input "0768439439"
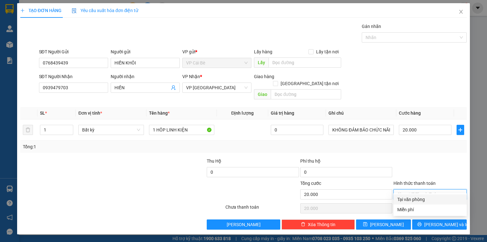
click at [414, 189] on input "Hình thức thanh toán" at bounding box center [427, 194] width 61 height 10
click at [419, 200] on div "Tại văn phòng" at bounding box center [430, 199] width 66 height 7
type input "0"
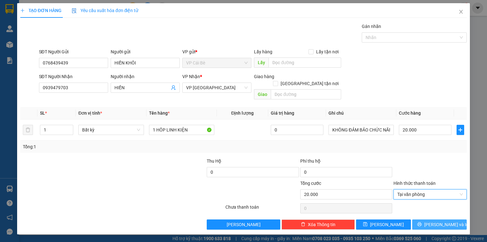
drag, startPoint x: 439, startPoint y: 217, endPoint x: 439, endPoint y: 212, distance: 4.5
click at [440, 221] on span "[PERSON_NAME] và In" at bounding box center [446, 224] width 44 height 7
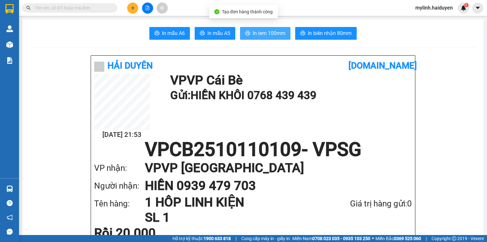
drag, startPoint x: 276, startPoint y: 34, endPoint x: 271, endPoint y: 36, distance: 5.1
click at [276, 34] on span "In tem 100mm" at bounding box center [269, 33] width 33 height 8
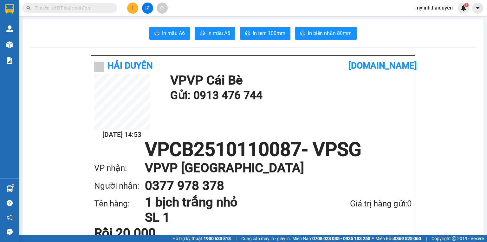
click at [75, 9] on input "text" at bounding box center [72, 7] width 75 height 7
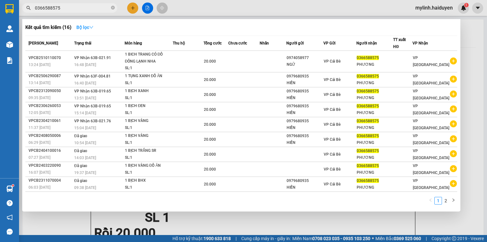
type input "0366588575"
drag, startPoint x: 89, startPoint y: 26, endPoint x: 84, endPoint y: 15, distance: 12.5
click at [89, 26] on strong "Bộ lọc" at bounding box center [84, 27] width 17 height 5
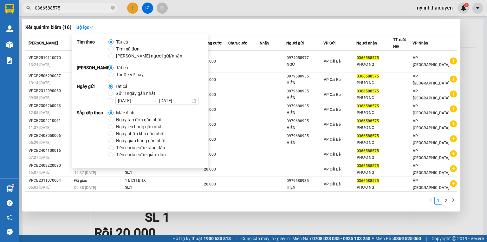
drag, startPoint x: 112, startPoint y: 94, endPoint x: 128, endPoint y: 84, distance: 19.0
click at [113, 94] on span "Gửi 3 ngày gần nhất" at bounding box center [135, 93] width 45 height 7
click at [113, 94] on input "Gửi 3 ngày gần nhất" at bounding box center [110, 93] width 5 height 5
radio input "true"
radio input "false"
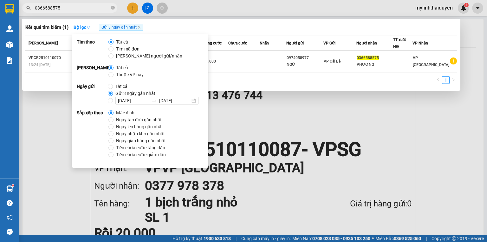
click at [286, 38] on th "Nhãn" at bounding box center [273, 43] width 27 height 15
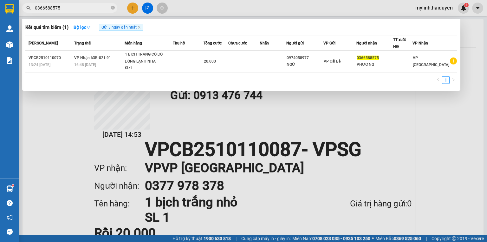
click at [62, 6] on input "0366588575" at bounding box center [72, 7] width 75 height 7
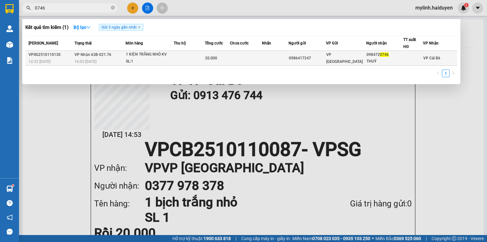
type input "0746"
click at [146, 54] on div "1 KIỆN TRẮNG NHỎ KV" at bounding box center [150, 54] width 48 height 7
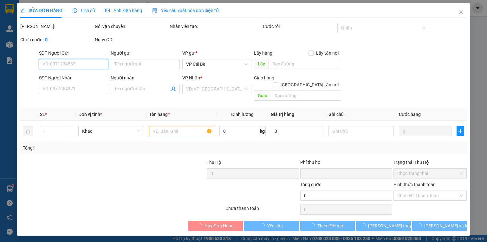
type input "0986417247"
type input "0984720746"
type input "THUÝ"
type input "0"
type input "20.000"
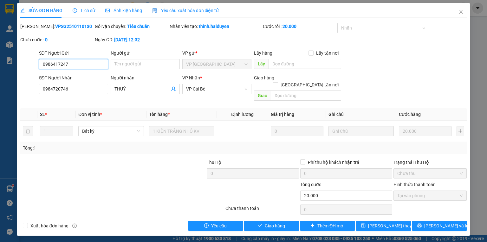
click at [412, 191] on span "Tại văn phòng" at bounding box center [430, 196] width 66 height 10
click at [274, 222] on span "Giao hàng" at bounding box center [275, 225] width 20 height 7
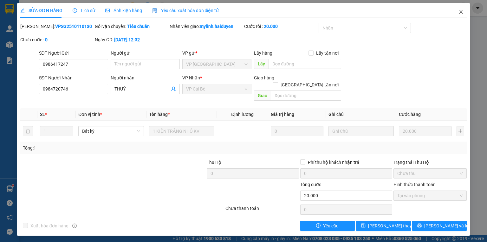
drag, startPoint x: 463, startPoint y: 11, endPoint x: 430, endPoint y: 6, distance: 33.7
click at [463, 11] on icon "close" at bounding box center [461, 11] width 5 height 5
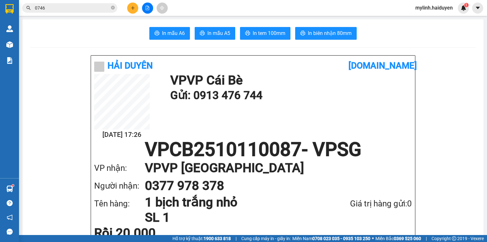
click at [100, 12] on span "0746" at bounding box center [69, 8] width 95 height 10
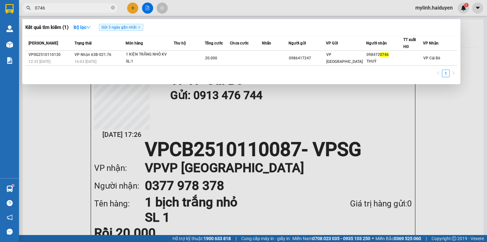
click at [100, 9] on input "0746" at bounding box center [72, 7] width 75 height 7
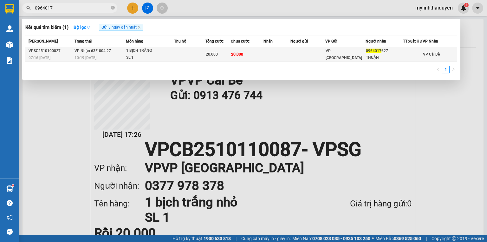
type input "0964017"
click at [146, 61] on div "SL: 1" at bounding box center [150, 57] width 48 height 7
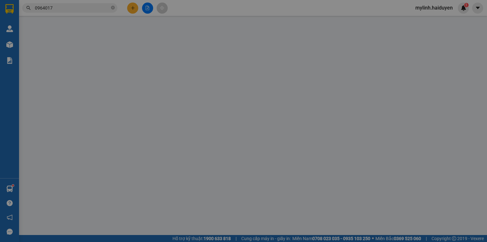
type input "0964017627"
type input "THUẬN"
type input "0"
type input "20.000"
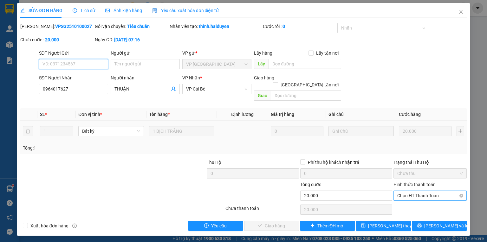
click at [398, 191] on span "Chọn HT Thanh Toán" at bounding box center [430, 196] width 66 height 10
click at [435, 192] on span "Chọn HT Thanh Toán" at bounding box center [430, 196] width 66 height 10
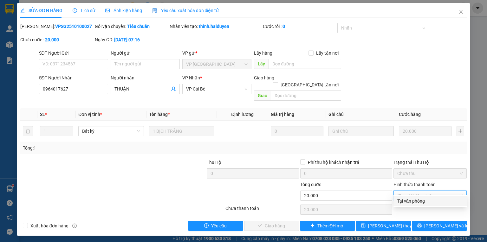
click at [424, 204] on div "Tại văn phòng" at bounding box center [430, 200] width 66 height 7
type input "0"
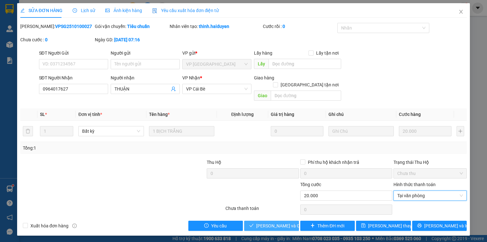
drag, startPoint x: 278, startPoint y: 220, endPoint x: 279, endPoint y: 216, distance: 4.7
click at [278, 222] on span "[PERSON_NAME] và [PERSON_NAME] hàng" at bounding box center [286, 225] width 61 height 7
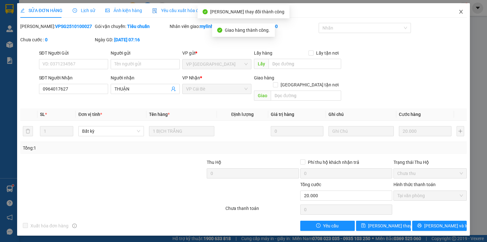
click at [462, 15] on span "Close" at bounding box center [461, 12] width 18 height 18
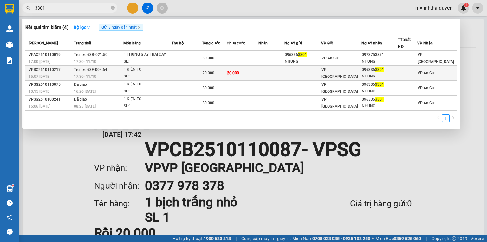
type input "3301"
click at [191, 72] on td at bounding box center [187, 73] width 30 height 15
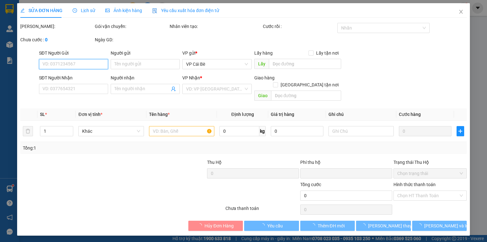
type input "0963363301"
type input "NHUNG"
type input "0"
type input "20.000"
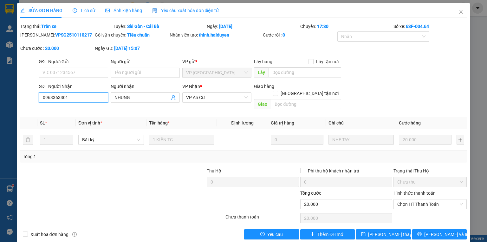
click at [94, 99] on input "0963363301" at bounding box center [73, 97] width 69 height 10
click at [460, 12] on icon "close" at bounding box center [461, 11] width 5 height 5
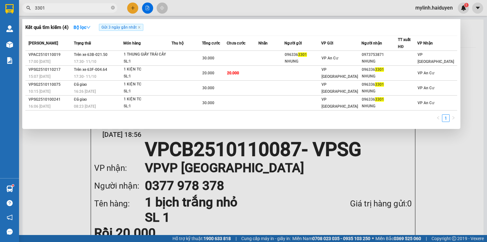
click at [89, 6] on input "3301" at bounding box center [72, 7] width 75 height 7
paste input "096336"
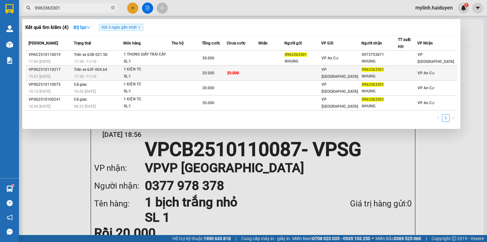
type input "0963363301"
drag, startPoint x: 29, startPoint y: 70, endPoint x: 58, endPoint y: 70, distance: 28.9
click at [58, 70] on div "VPSG2510110217" at bounding box center [50, 69] width 43 height 7
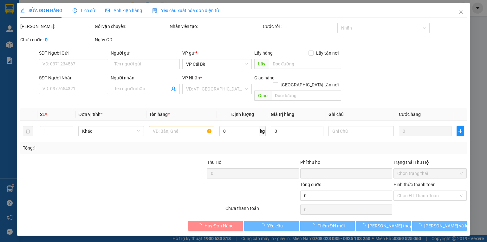
type input "0963363301"
type input "NHUNG"
type input "0"
type input "20.000"
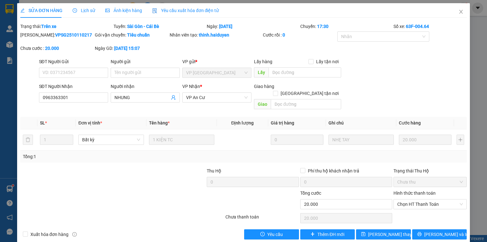
drag, startPoint x: 36, startPoint y: 35, endPoint x: 72, endPoint y: 41, distance: 36.3
click at [72, 41] on div "Mã ĐH: VPSG2510110217" at bounding box center [57, 37] width 75 height 13
copy b "VPSG2510110217"
click at [460, 14] on icon "close" at bounding box center [461, 12] width 3 height 4
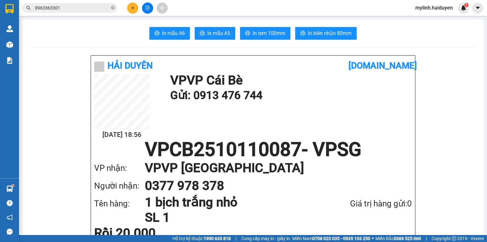
click at [90, 6] on input "0963363301" at bounding box center [72, 7] width 75 height 7
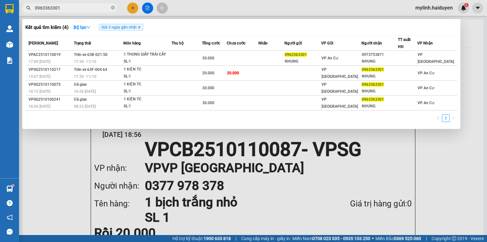
click at [140, 27] on icon "close" at bounding box center [139, 27] width 3 height 3
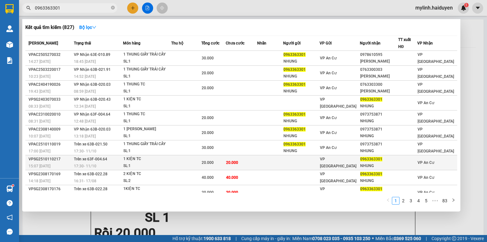
scroll to position [5, 0]
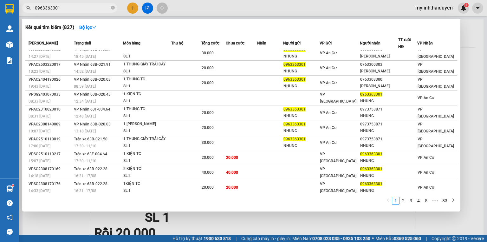
click at [98, 10] on input "0963363301" at bounding box center [72, 7] width 75 height 7
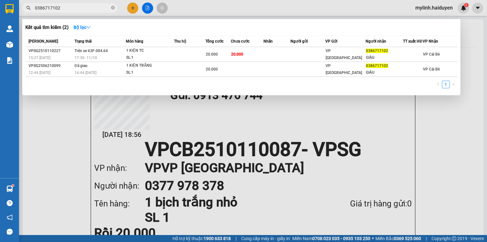
click at [186, 27] on div "Kết quả tìm kiếm ( 2 ) Bộ lọc" at bounding box center [241, 27] width 432 height 10
click at [95, 12] on span "0386717102" at bounding box center [69, 8] width 95 height 10
click at [95, 11] on span "0386717102" at bounding box center [69, 8] width 95 height 10
click at [95, 11] on input "0386717102" at bounding box center [72, 7] width 75 height 7
click at [95, 10] on input "0386717102" at bounding box center [72, 7] width 75 height 7
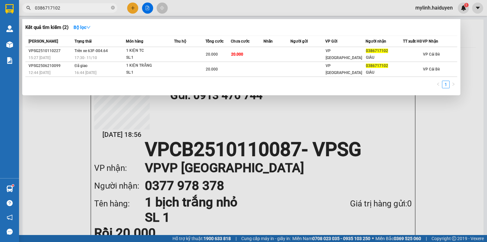
click at [95, 10] on input "0386717102" at bounding box center [72, 7] width 75 height 7
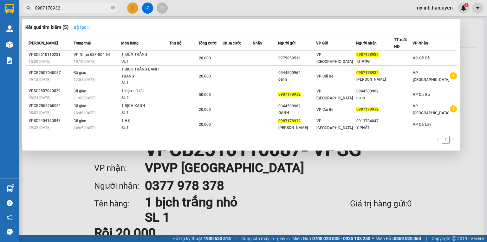
type input "0987178932"
click at [93, 24] on button "Bộ lọc" at bounding box center [82, 27] width 27 height 10
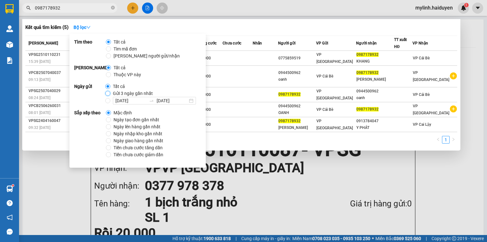
click at [107, 94] on input "Gửi 3 ngày gần nhất" at bounding box center [107, 93] width 5 height 5
radio input "true"
radio input "false"
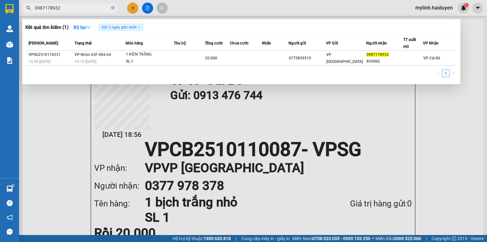
click at [260, 29] on div "Kết quả tìm kiếm ( 1 ) Bộ lọc Gửi 3 ngày gần nhất" at bounding box center [241, 27] width 432 height 10
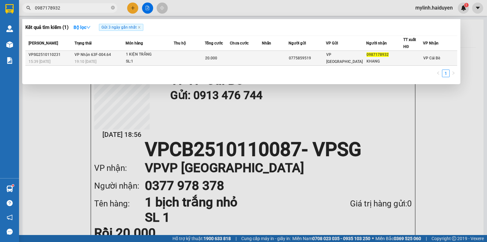
click at [339, 63] on td "VP [GEOGRAPHIC_DATA]" at bounding box center [346, 58] width 40 height 15
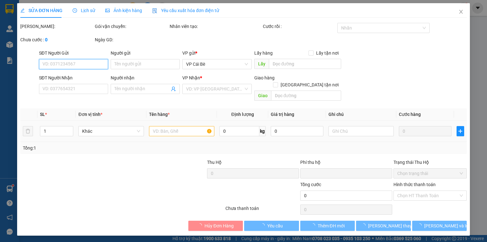
type input "0775859519"
type input "0987178932"
type input "KHANG"
type input "0"
type input "20.000"
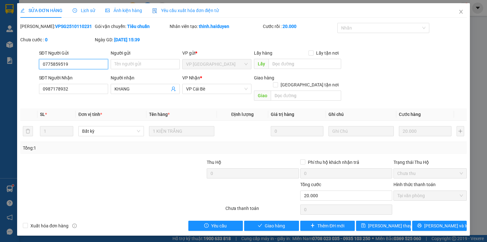
click at [409, 191] on span "Tại văn phòng" at bounding box center [430, 196] width 66 height 10
drag, startPoint x: 282, startPoint y: 216, endPoint x: 286, endPoint y: 216, distance: 3.5
click at [282, 222] on span "Giao hàng" at bounding box center [275, 225] width 20 height 7
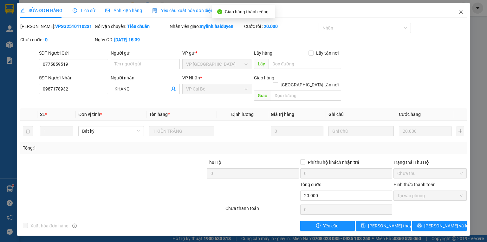
click at [461, 14] on icon "close" at bounding box center [461, 11] width 5 height 5
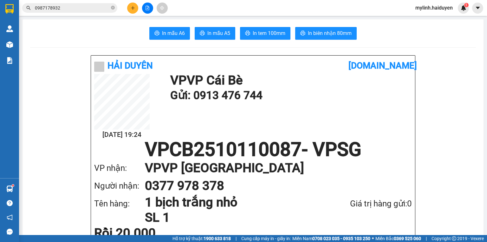
click at [112, 6] on icon "close-circle" at bounding box center [113, 8] width 4 height 4
click at [93, 10] on input "text" at bounding box center [72, 7] width 75 height 7
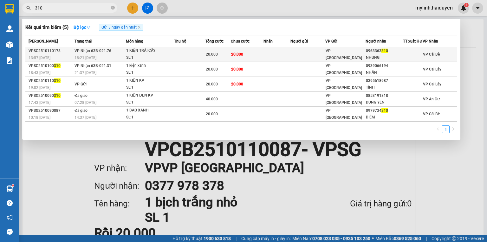
type input "310"
click at [197, 59] on td at bounding box center [189, 54] width 31 height 15
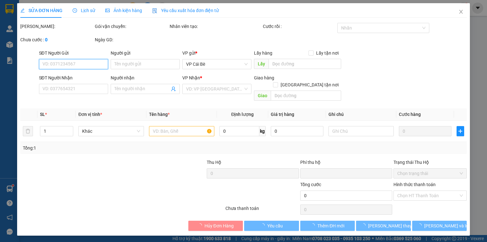
type input "0963363310"
type input "NHUNG"
type input "0"
type input "20.000"
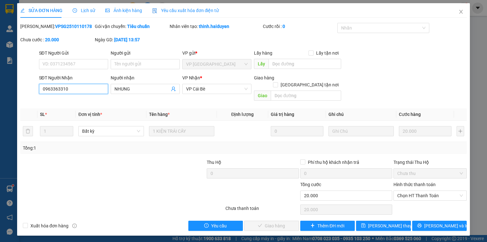
click at [85, 89] on input "0963363310" at bounding box center [73, 89] width 69 height 10
type input "0963363301"
click at [139, 66] on input "Người gửi" at bounding box center [145, 64] width 69 height 10
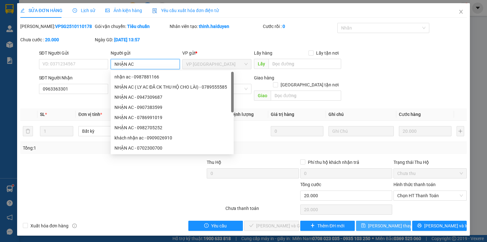
type input "NHẬN AC"
click at [397, 222] on span "[PERSON_NAME] đổi" at bounding box center [393, 225] width 51 height 7
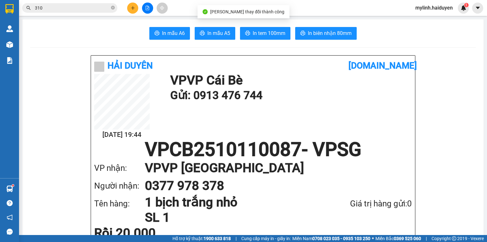
click at [108, 9] on input "310" at bounding box center [72, 7] width 75 height 7
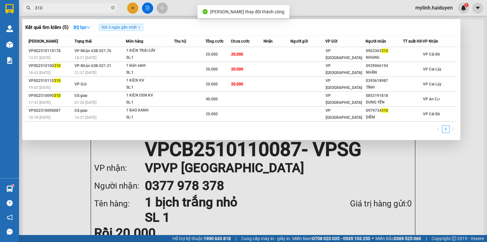
click at [108, 9] on input "310" at bounding box center [72, 7] width 75 height 7
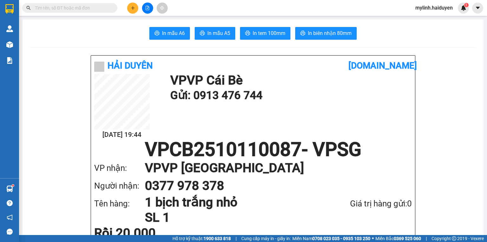
click at [82, 9] on input "text" at bounding box center [72, 7] width 75 height 7
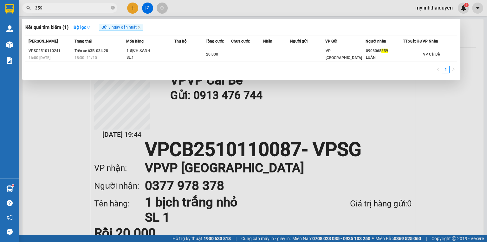
type input "359"
click at [112, 7] on icon "close-circle" at bounding box center [113, 8] width 4 height 4
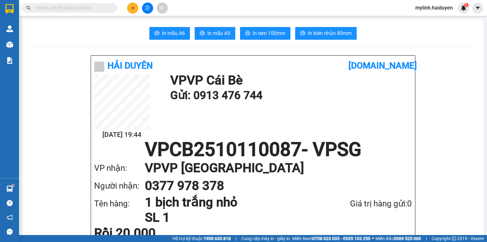
click at [104, 8] on input "text" at bounding box center [72, 7] width 75 height 7
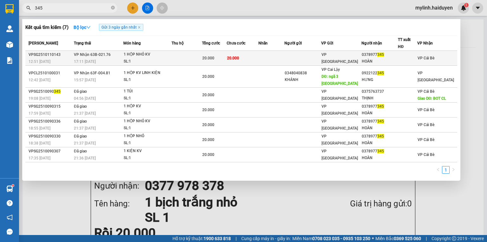
type input "345"
click at [196, 63] on td at bounding box center [187, 58] width 30 height 15
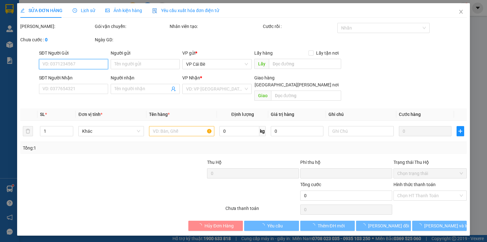
type input "0378977345"
type input "HOÀN"
type input "0"
type input "20.000"
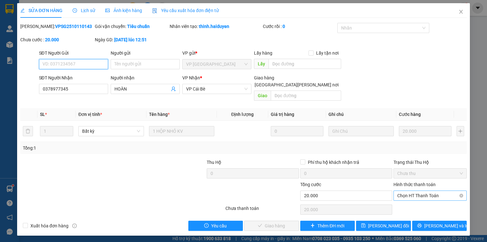
click at [418, 191] on span "Chọn HT Thanh Toán" at bounding box center [430, 196] width 66 height 10
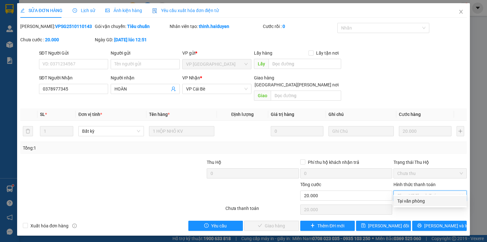
click at [404, 201] on div "Tại văn phòng" at bounding box center [430, 200] width 66 height 7
type input "0"
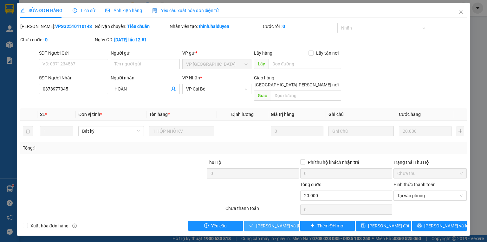
click at [257, 220] on button "[PERSON_NAME] và [PERSON_NAME] hàng" at bounding box center [271, 225] width 55 height 10
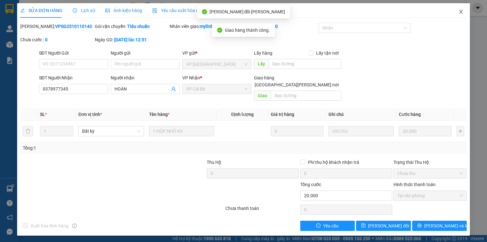
click at [463, 10] on icon "close" at bounding box center [461, 12] width 3 height 4
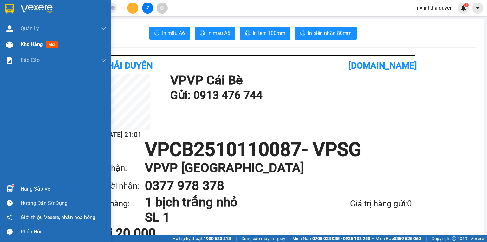
click at [22, 46] on span "Kho hàng" at bounding box center [32, 44] width 22 height 6
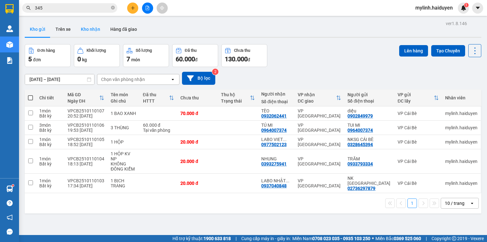
click at [91, 30] on button "Kho nhận" at bounding box center [91, 29] width 30 height 15
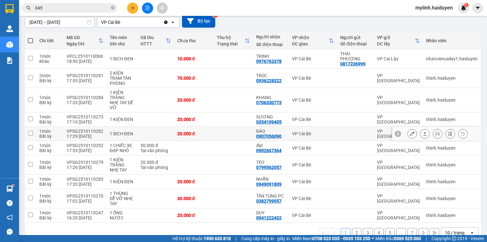
scroll to position [64, 0]
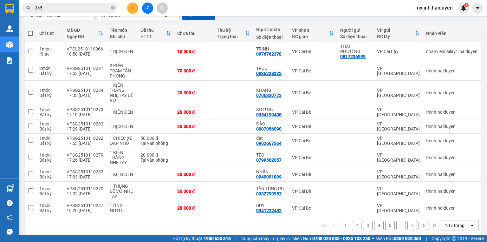
click at [421, 223] on icon at bounding box center [423, 225] width 4 height 4
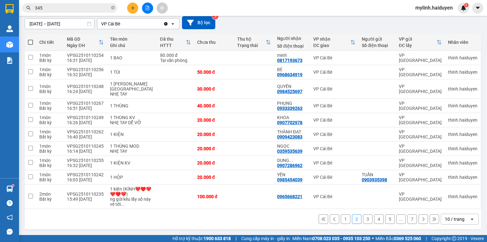
click at [419, 221] on button at bounding box center [424, 219] width 10 height 10
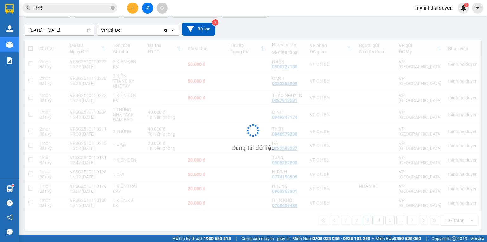
scroll to position [49, 0]
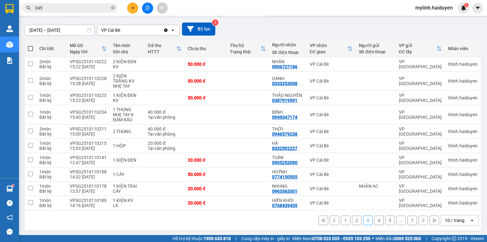
click at [419, 222] on button at bounding box center [424, 220] width 10 height 10
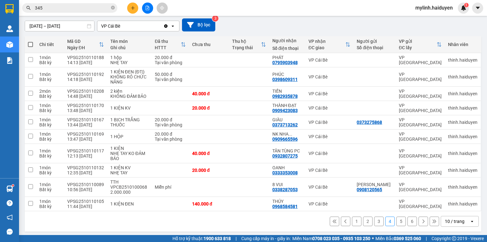
scroll to position [54, 0]
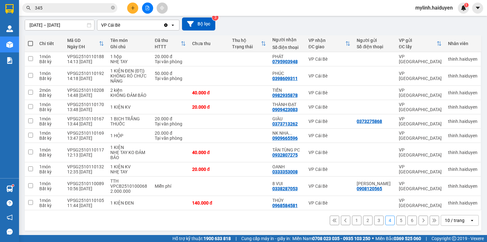
click at [419, 222] on button at bounding box center [424, 220] width 10 height 10
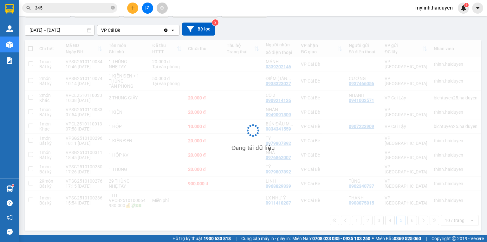
scroll to position [49, 0]
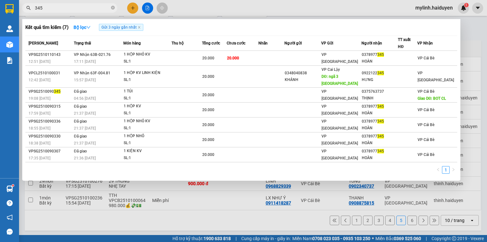
click at [89, 5] on input "345" at bounding box center [72, 7] width 75 height 7
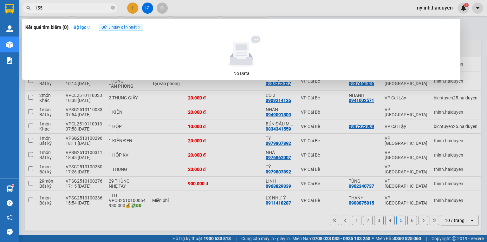
type input "1559"
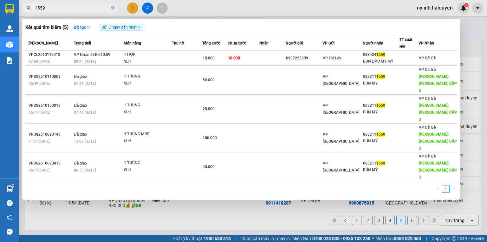
click at [105, 10] on input "1559" at bounding box center [72, 7] width 75 height 7
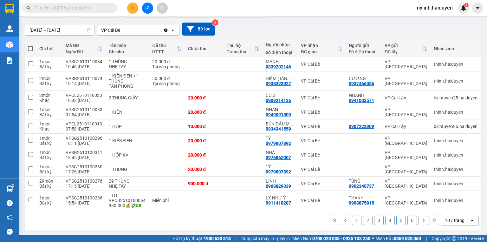
click at [104, 10] on input "text" at bounding box center [72, 7] width 75 height 7
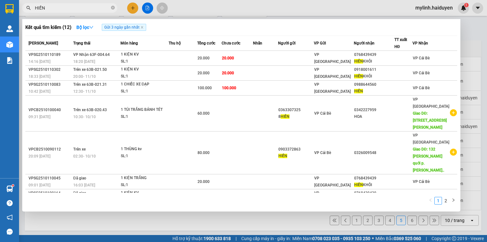
click at [82, 10] on input "HIỀN" at bounding box center [72, 7] width 75 height 7
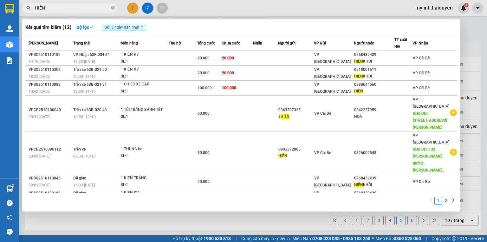
click at [82, 10] on input "HIỀN" at bounding box center [72, 7] width 75 height 7
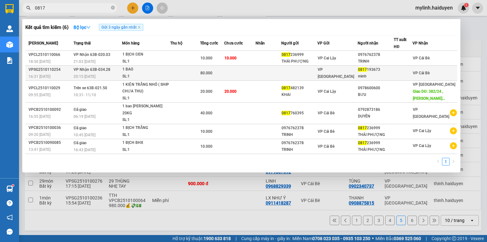
type input "0817"
click at [189, 75] on td at bounding box center [185, 73] width 30 height 15
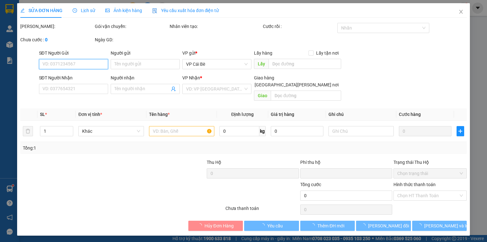
type input "0817193673"
type input "minh"
type input "0"
type input "80.000"
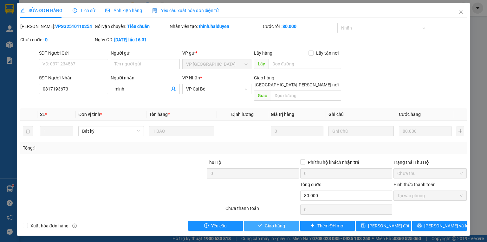
drag, startPoint x: 284, startPoint y: 220, endPoint x: 273, endPoint y: 220, distance: 10.2
click at [283, 222] on span "Giao hàng" at bounding box center [275, 225] width 20 height 7
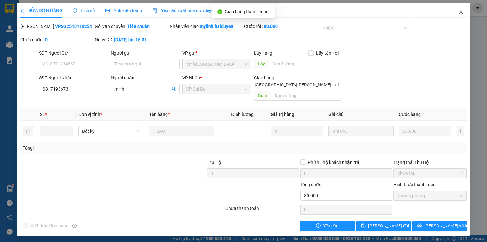
click at [463, 10] on icon "close" at bounding box center [461, 11] width 5 height 5
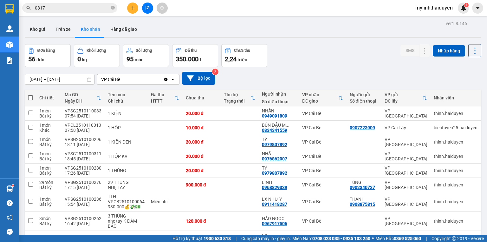
drag, startPoint x: 112, startPoint y: 6, endPoint x: 99, endPoint y: 0, distance: 14.9
click at [111, 6] on icon "close-circle" at bounding box center [113, 8] width 4 height 4
drag, startPoint x: 117, startPoint y: 28, endPoint x: 221, endPoint y: 56, distance: 107.5
click at [118, 28] on button "Hàng đã giao" at bounding box center [123, 29] width 37 height 15
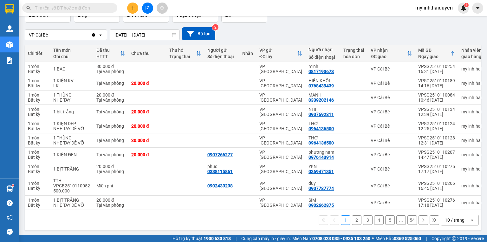
scroll to position [47, 0]
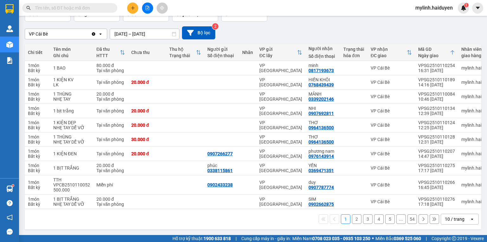
click at [421, 220] on icon at bounding box center [423, 219] width 4 height 4
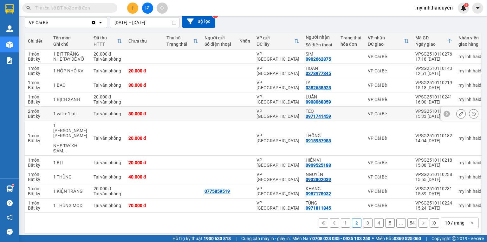
scroll to position [67, 0]
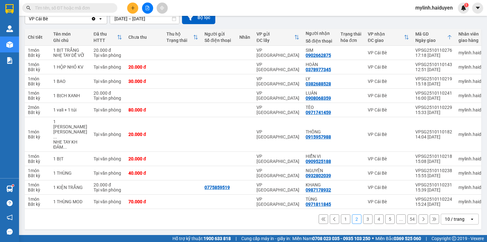
click at [89, 6] on input "text" at bounding box center [72, 7] width 75 height 7
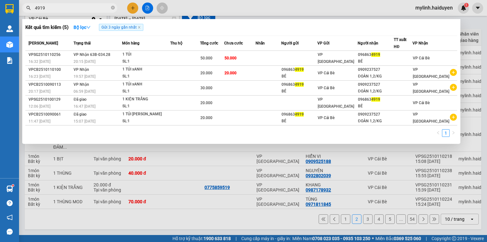
click at [64, 4] on span "4919" at bounding box center [69, 8] width 95 height 10
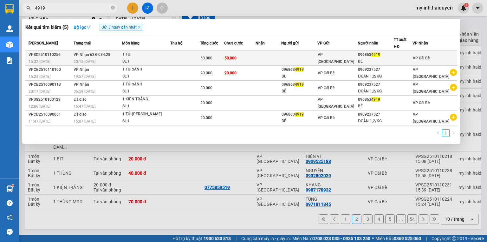
type input "4919"
click at [67, 61] on div "16:32 [DATE]" at bounding box center [50, 61] width 43 height 7
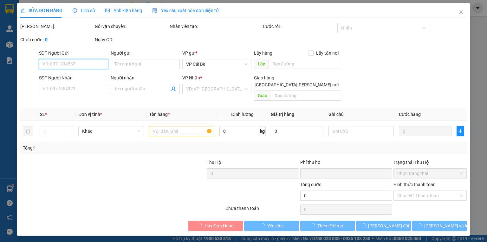
type input "0968634919"
type input "BÉ"
type input "0"
type input "50.000"
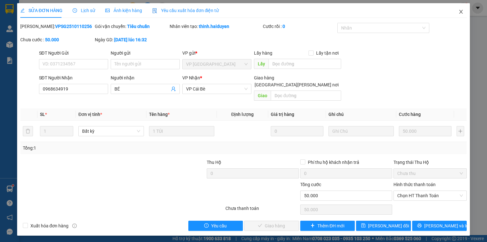
click at [462, 11] on icon "close" at bounding box center [461, 12] width 3 height 4
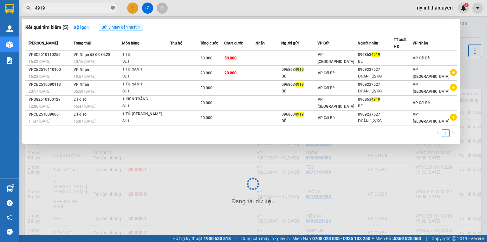
drag, startPoint x: 115, startPoint y: 8, endPoint x: 74, endPoint y: 16, distance: 41.8
click at [114, 8] on icon "close-circle" at bounding box center [113, 8] width 4 height 4
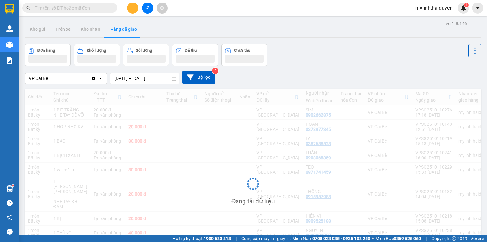
click at [53, 9] on input "text" at bounding box center [72, 7] width 75 height 7
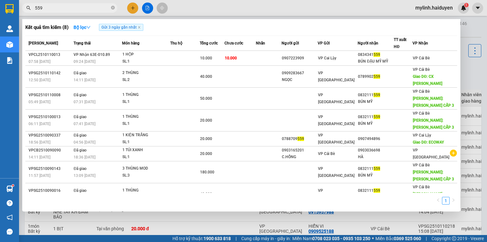
type input "559"
